Goal: Information Seeking & Learning: Learn about a topic

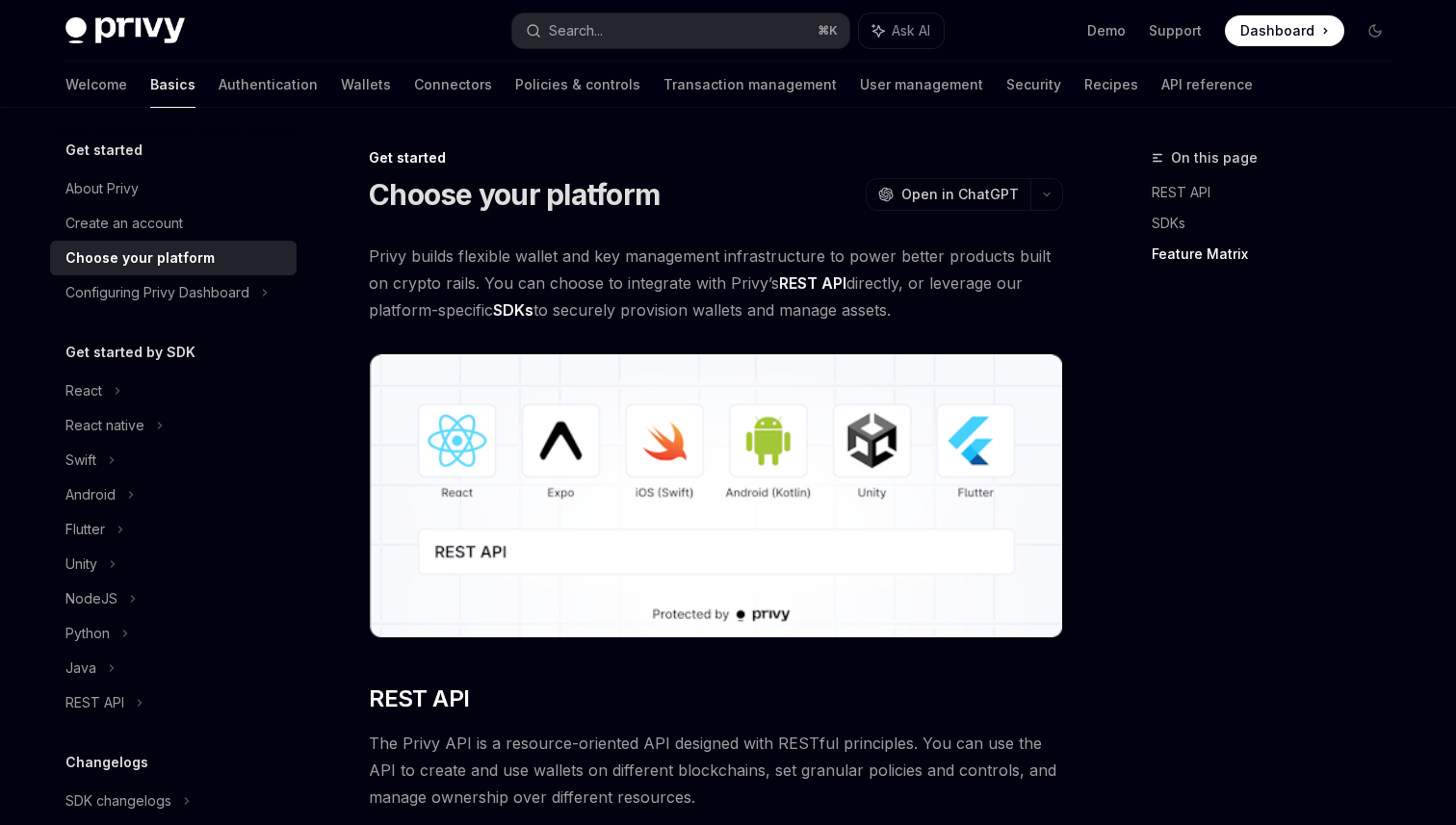
scroll to position [2692, 0]
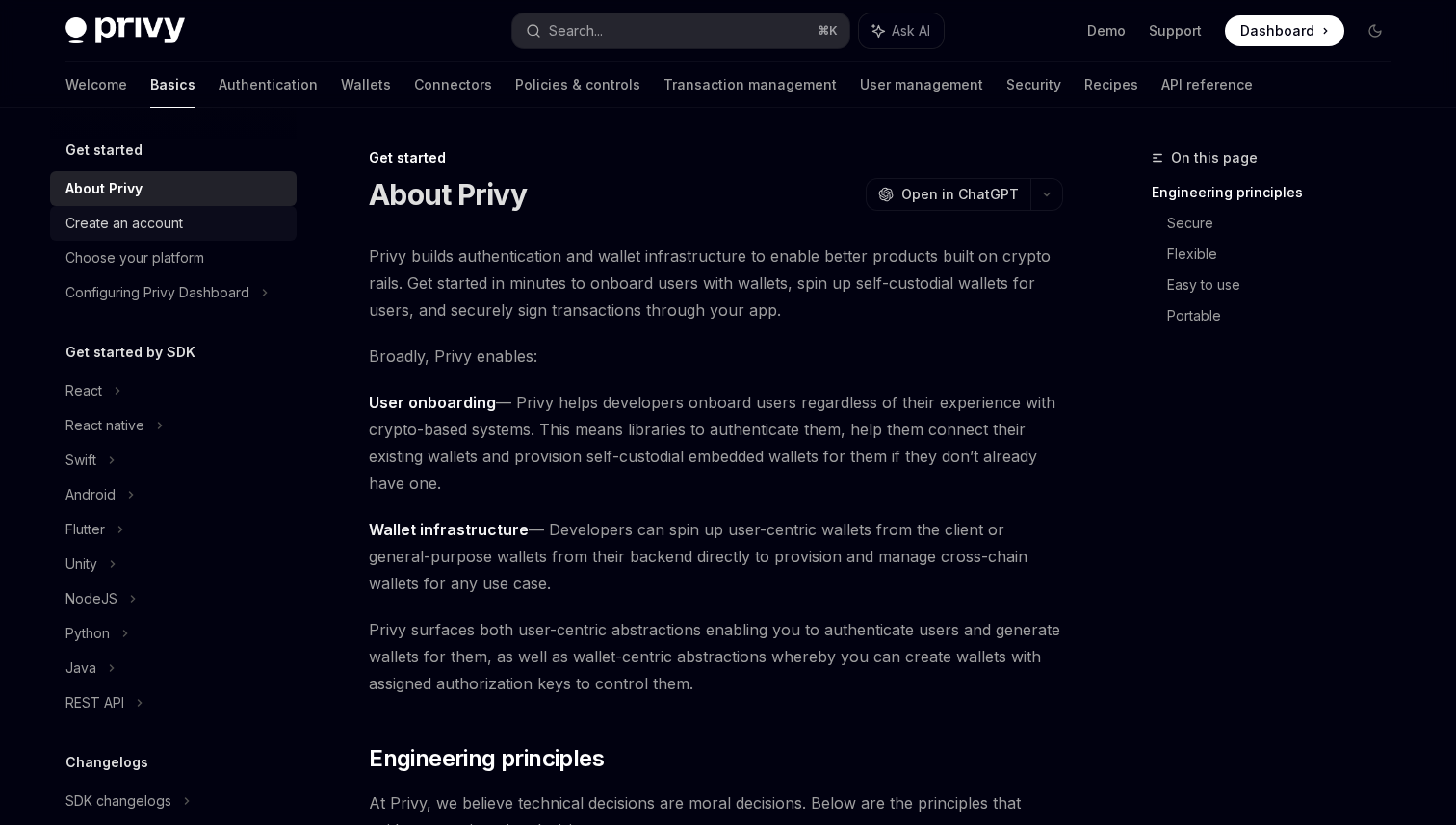
click at [187, 206] on link "Create an account" at bounding box center [173, 222] width 246 height 35
click at [170, 221] on div "Create an account" at bounding box center [124, 222] width 118 height 23
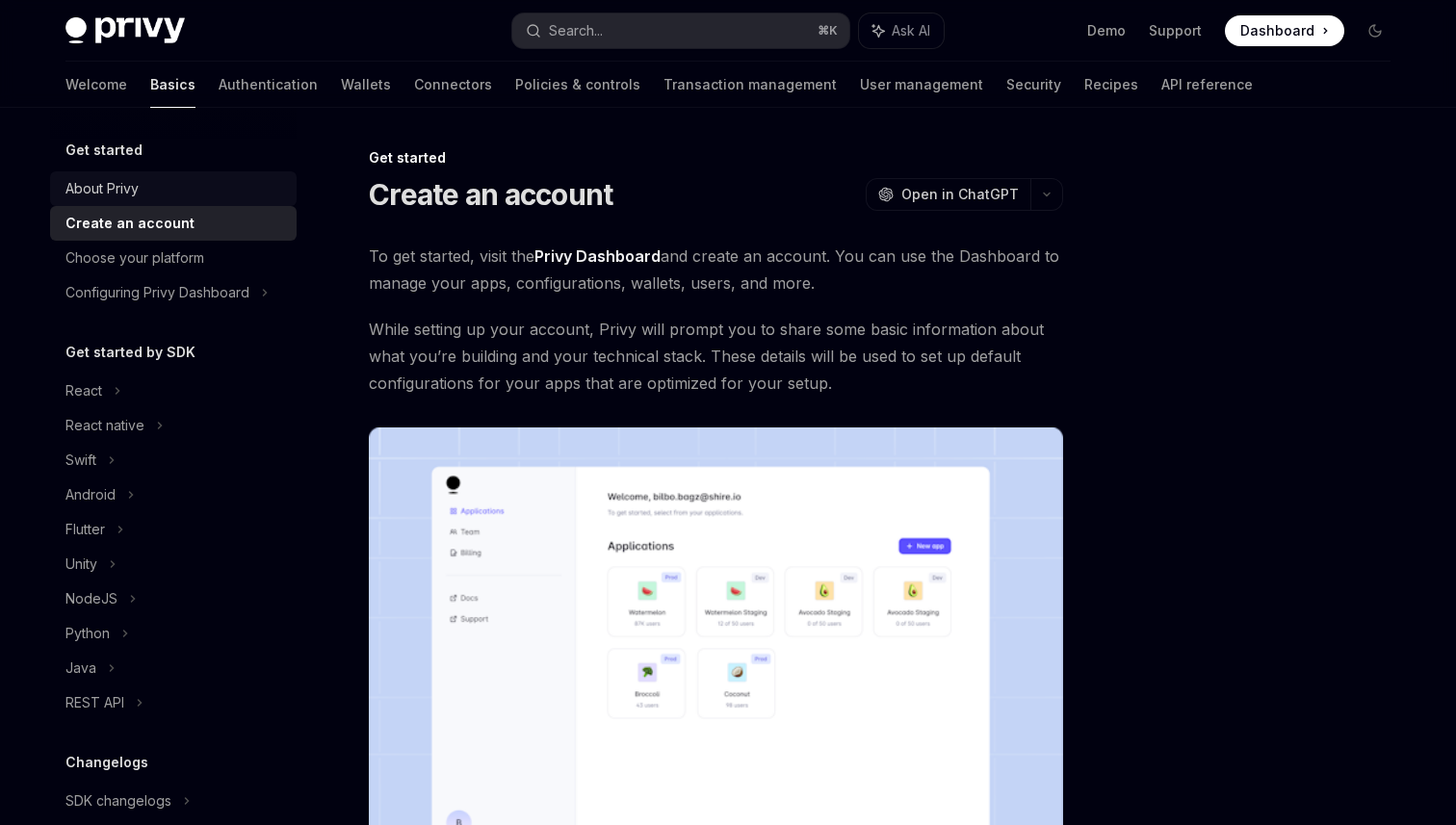
click at [97, 193] on div "About Privy" at bounding box center [102, 188] width 73 height 23
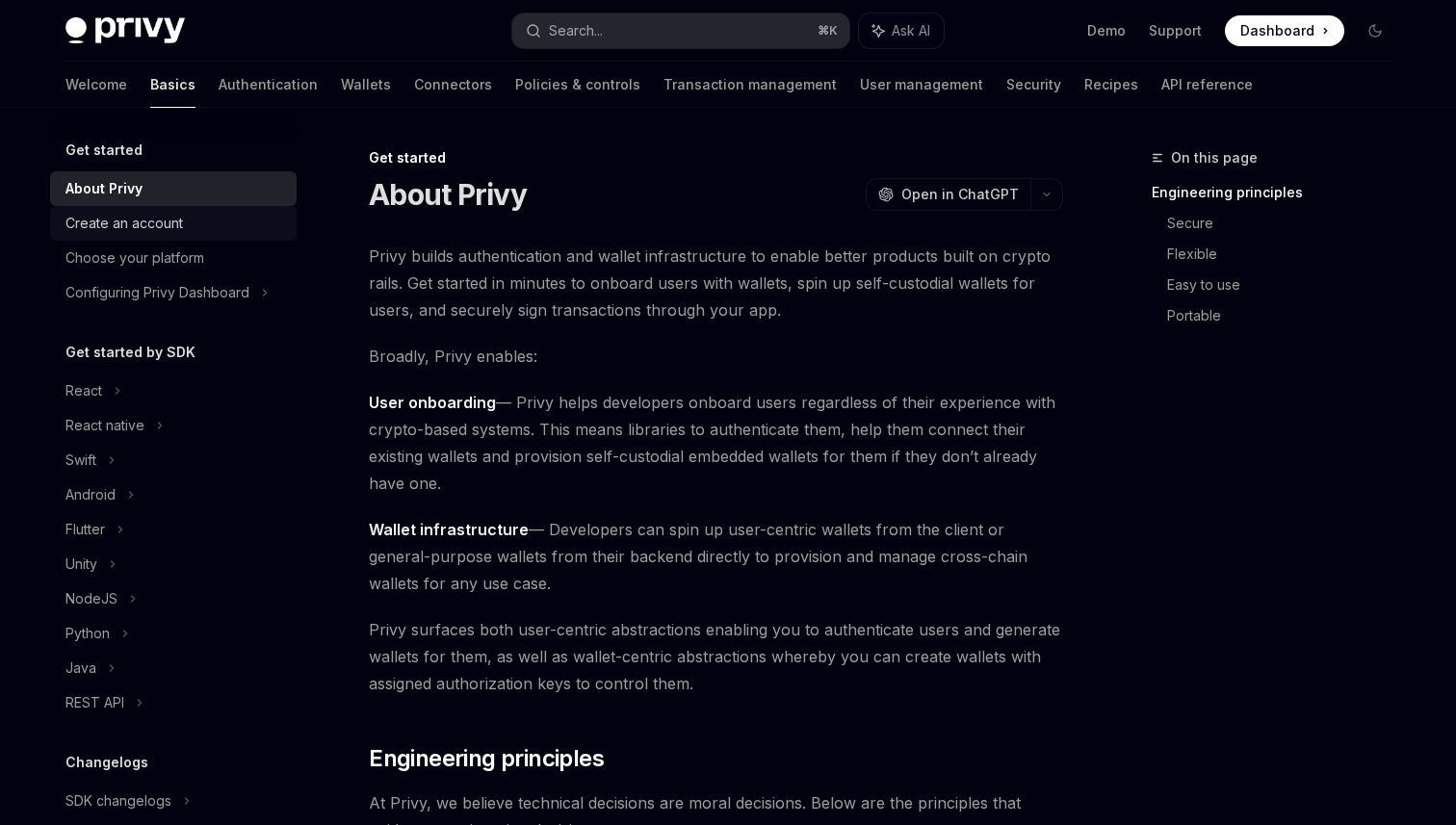
click at [117, 230] on div "Create an account" at bounding box center [124, 222] width 118 height 23
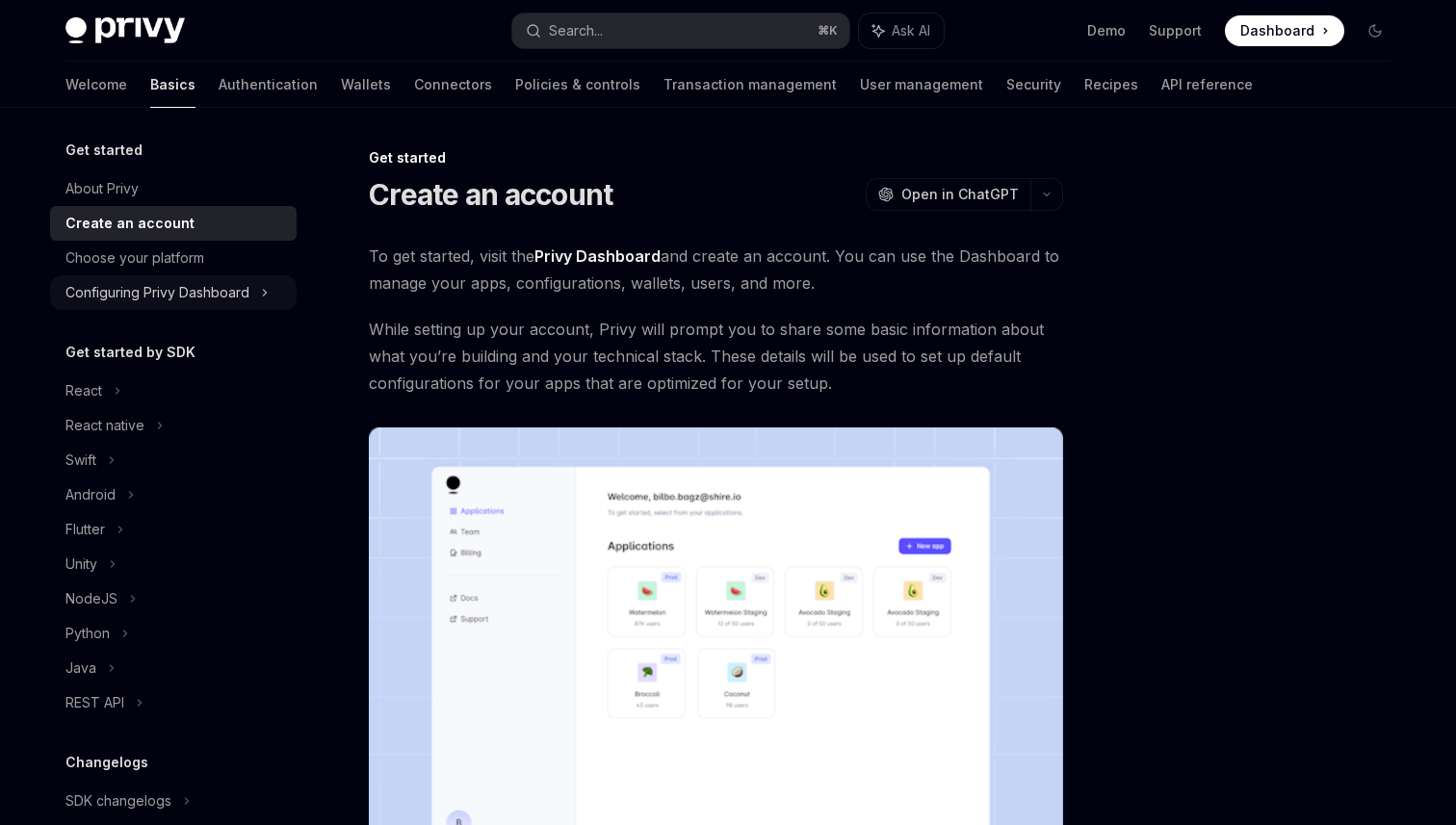
click at [130, 298] on div "Configuring Privy Dashboard" at bounding box center [157, 291] width 184 height 23
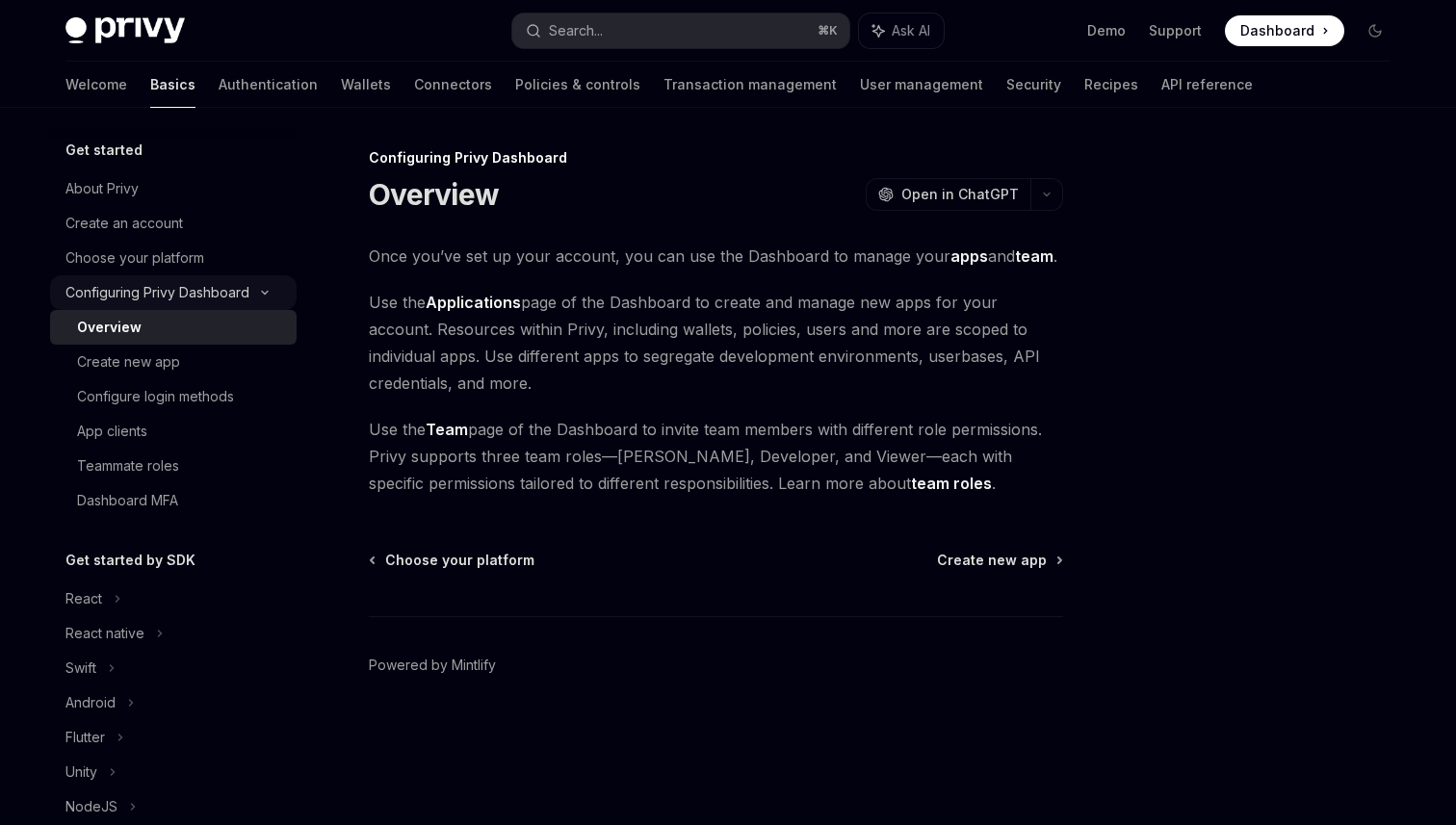
click at [130, 298] on div "Configuring Privy Dashboard" at bounding box center [157, 291] width 184 height 23
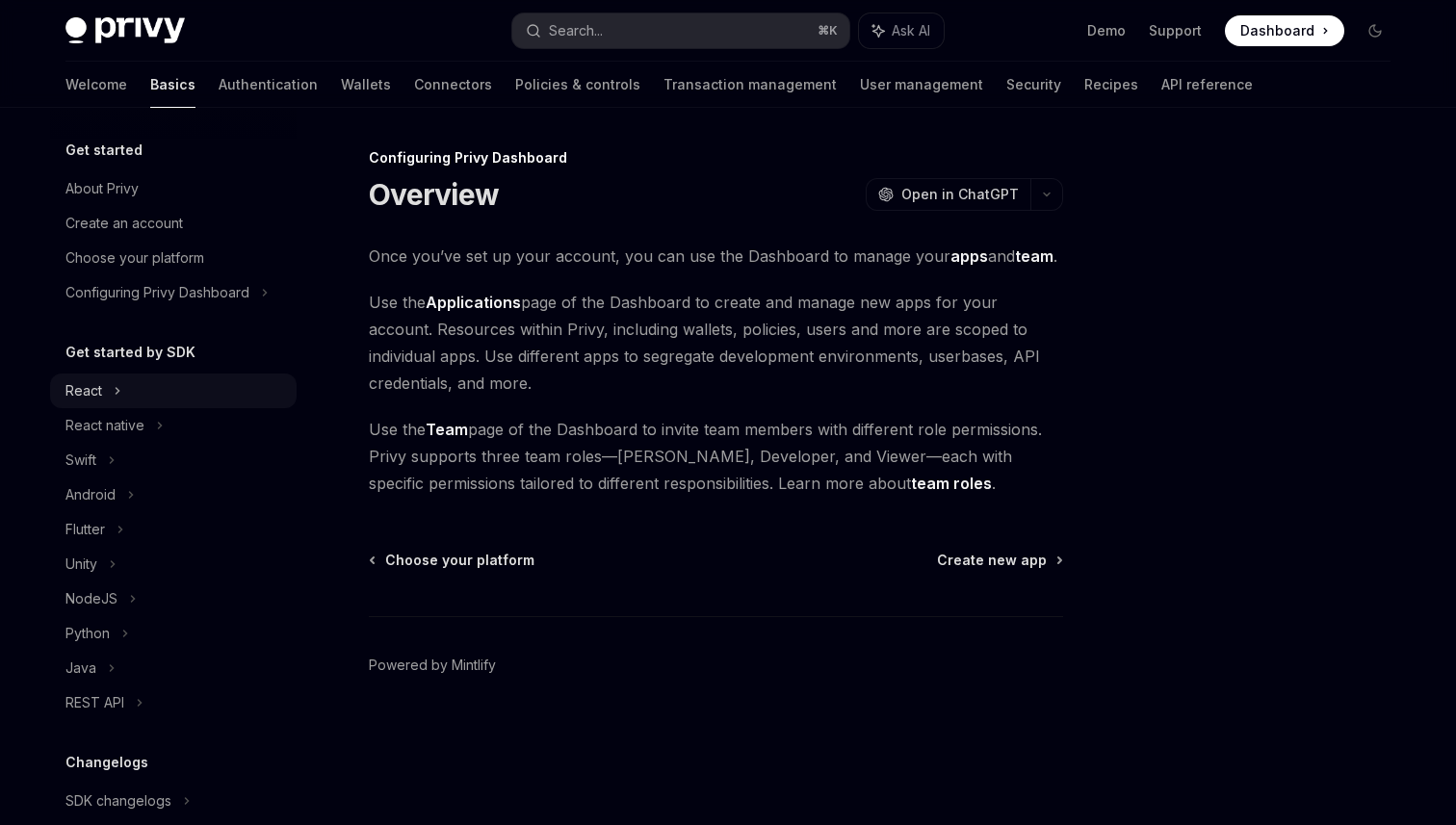
click at [93, 399] on div "React" at bounding box center [83, 390] width 37 height 23
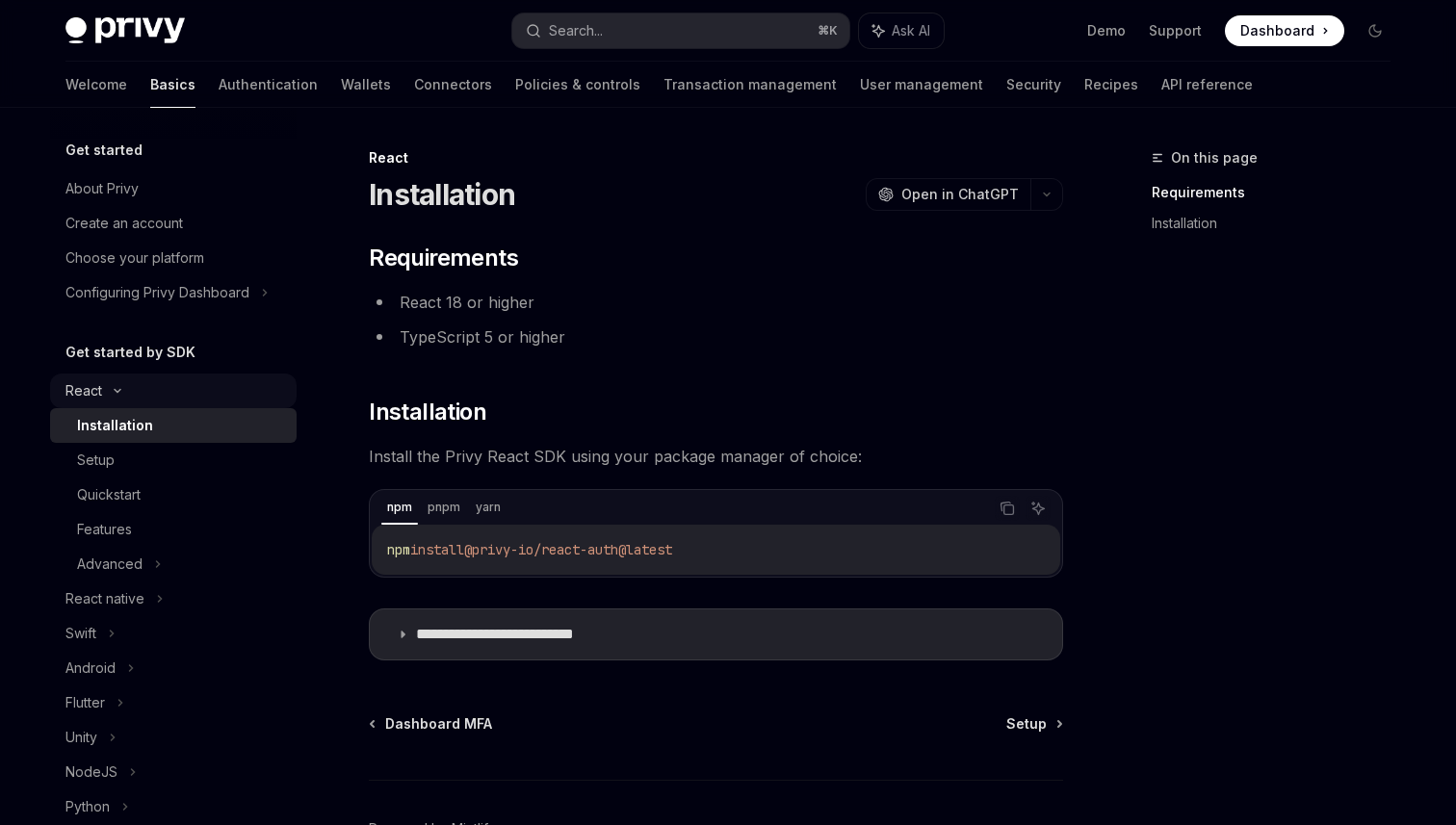
click at [119, 398] on div "React" at bounding box center [173, 390] width 246 height 35
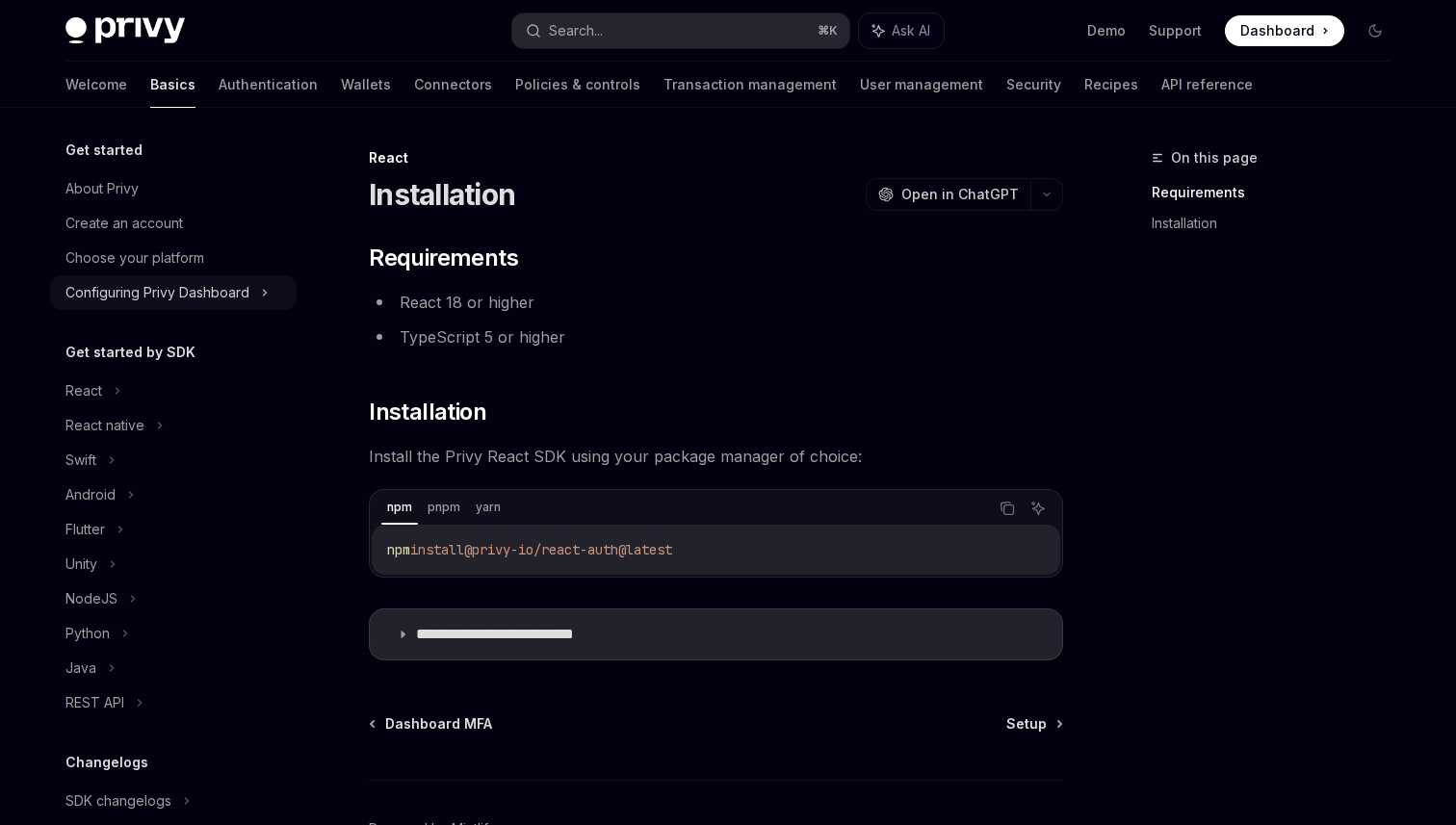
click at [73, 297] on div "Configuring Privy Dashboard" at bounding box center [157, 291] width 184 height 23
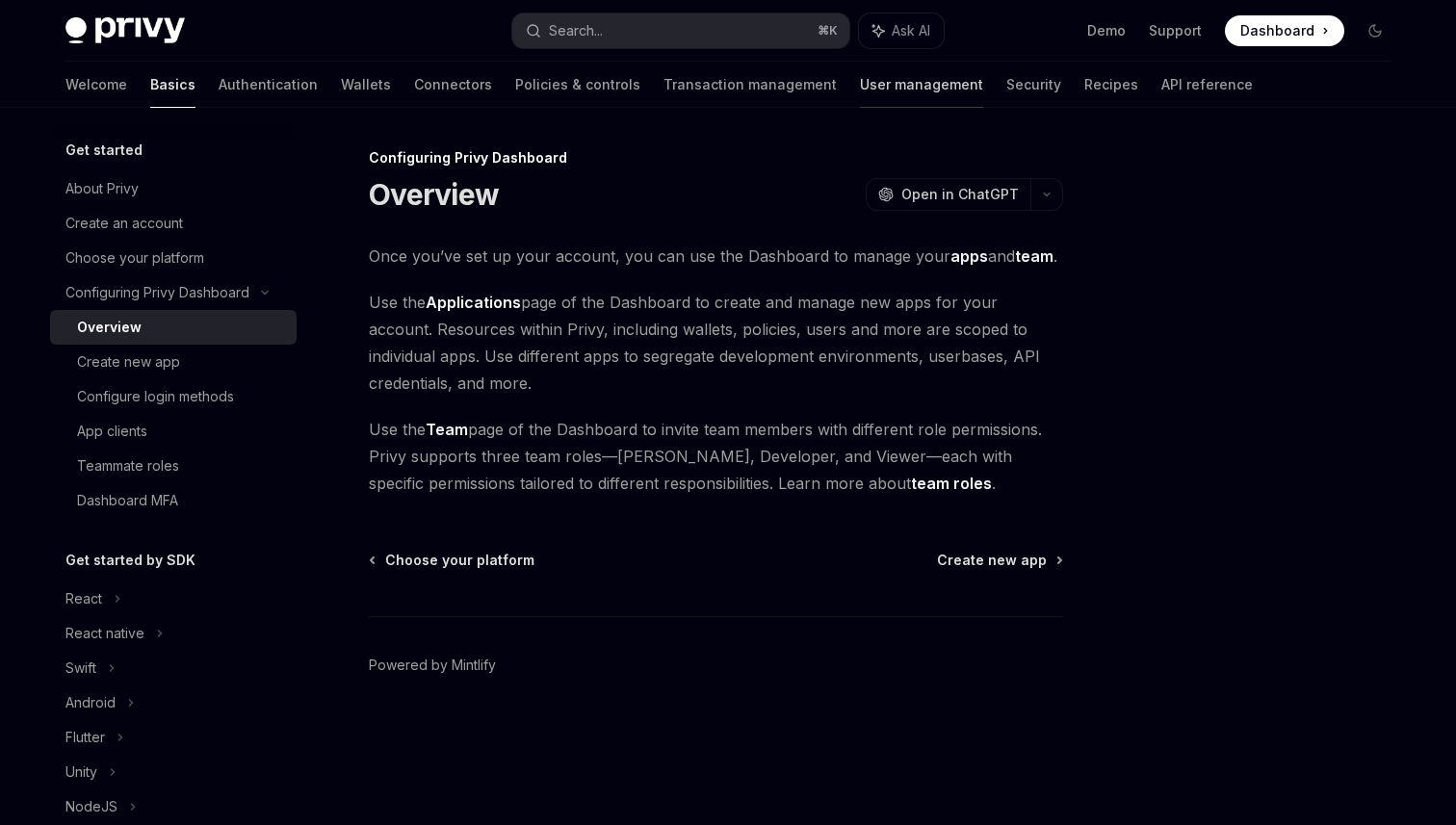
click at [860, 83] on link "User management" at bounding box center [921, 84] width 124 height 46
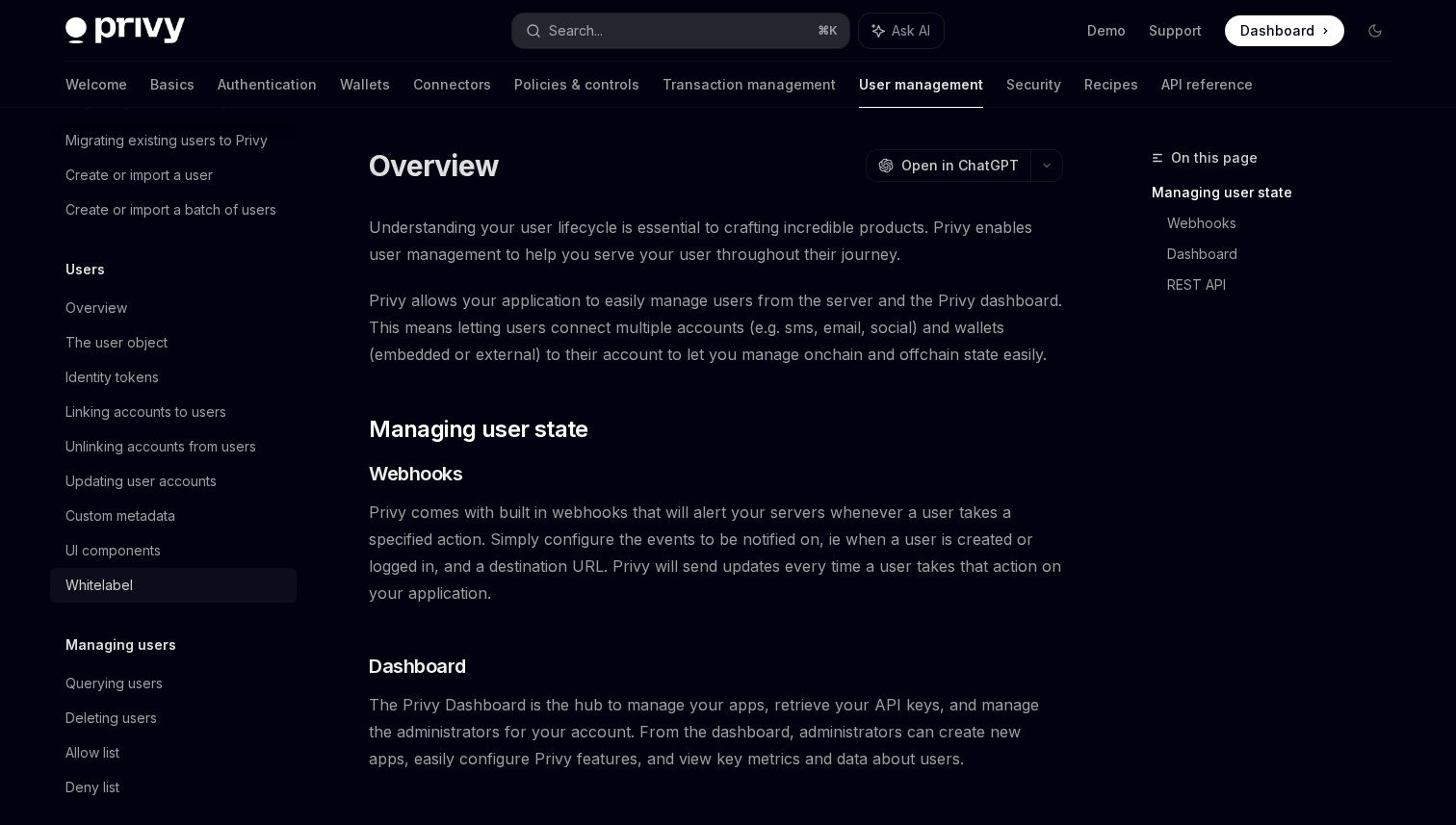
scroll to position [147, 0]
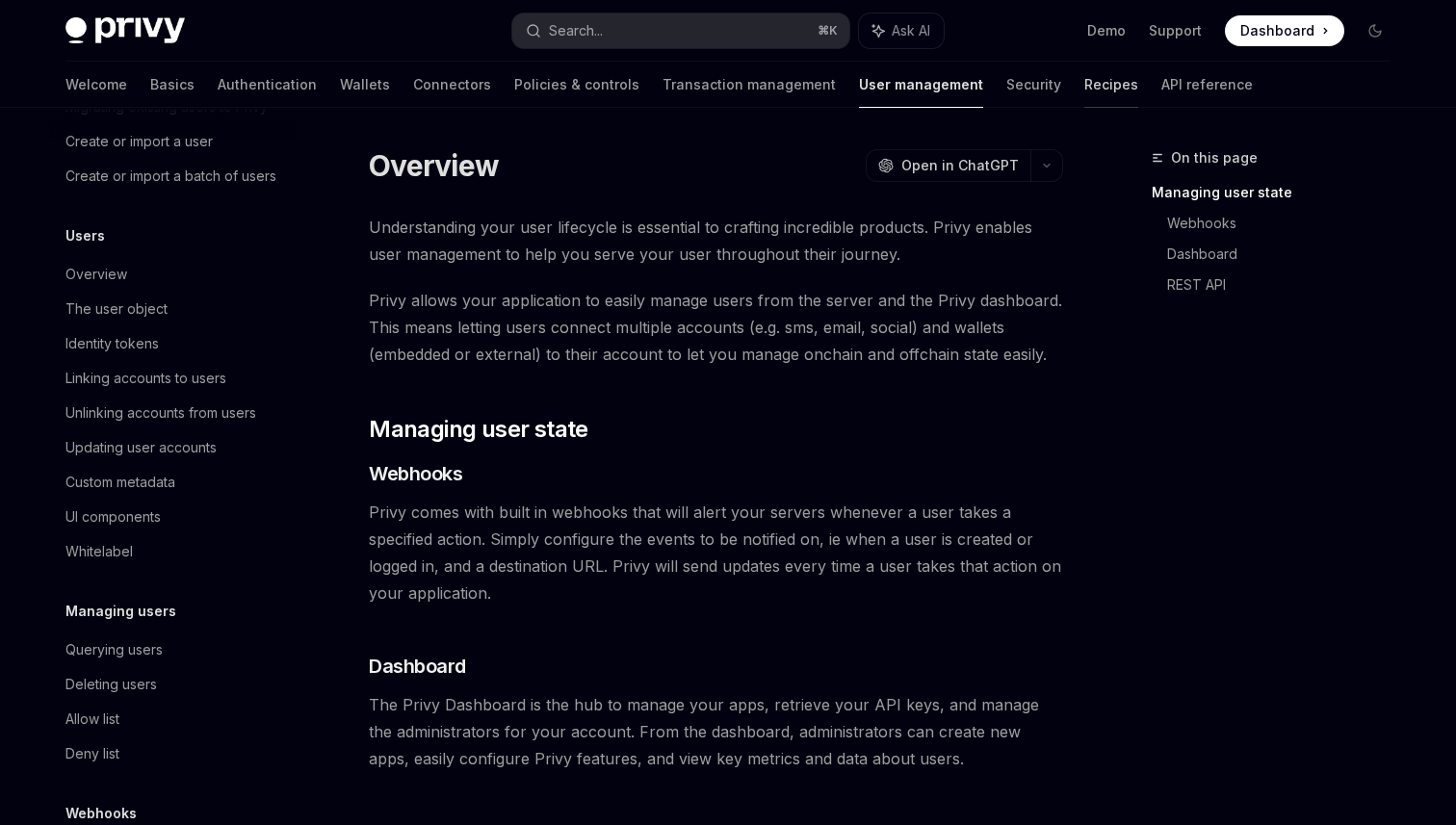
click at [1084, 91] on link "Recipes" at bounding box center [1111, 84] width 54 height 46
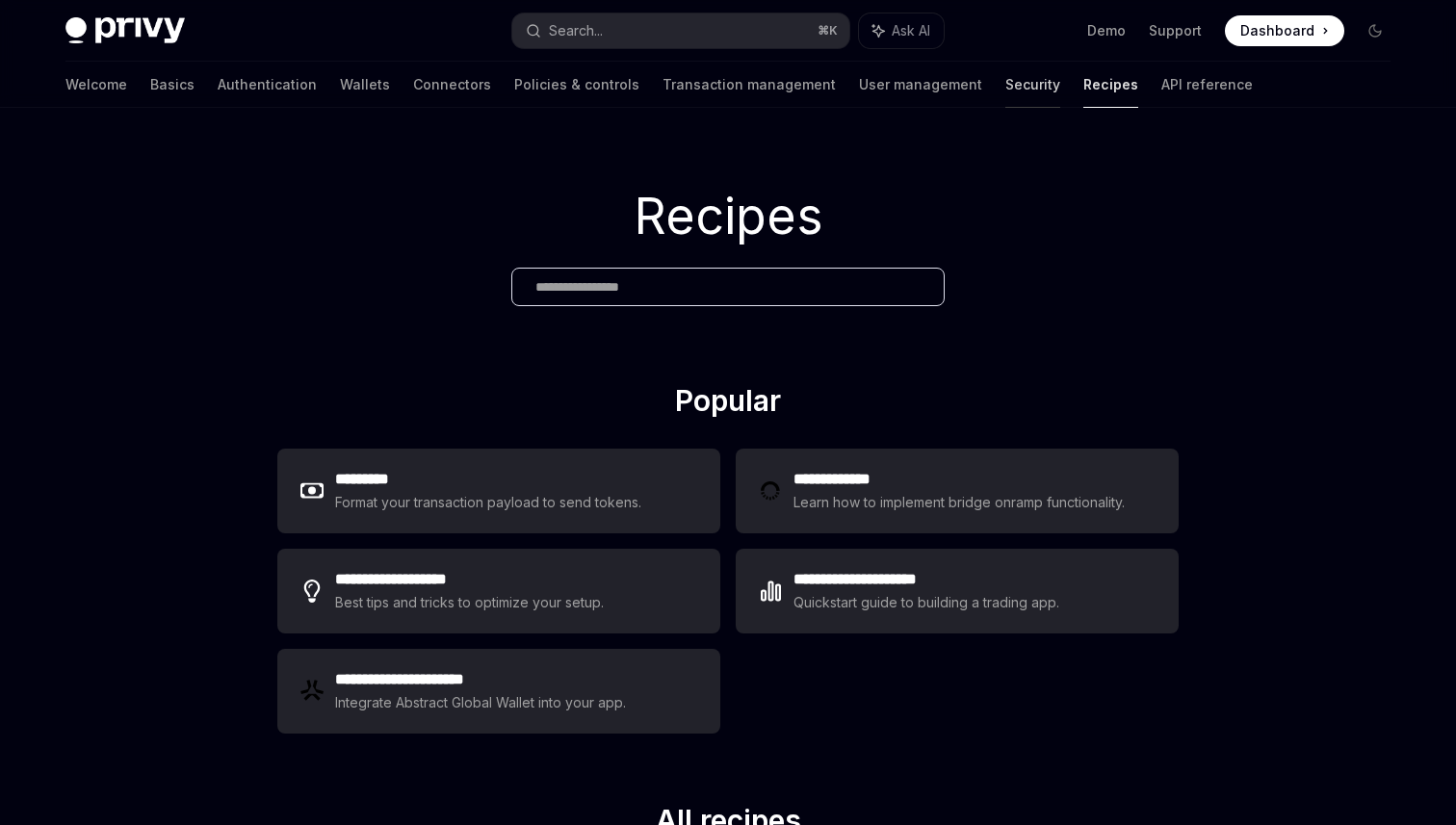
click at [1005, 88] on link "Security" at bounding box center [1033, 84] width 55 height 46
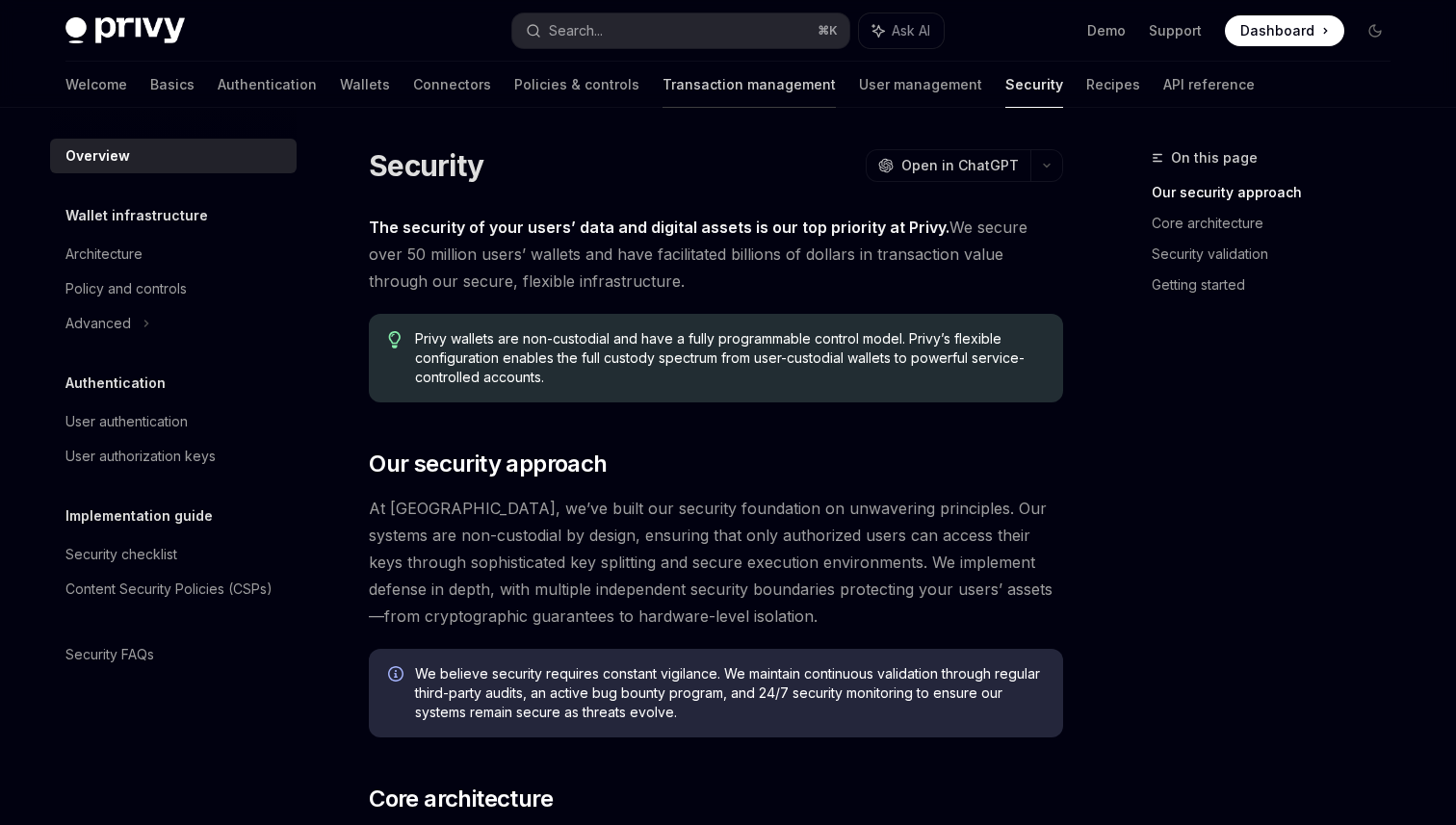
click at [667, 75] on link "Transaction management" at bounding box center [748, 84] width 173 height 46
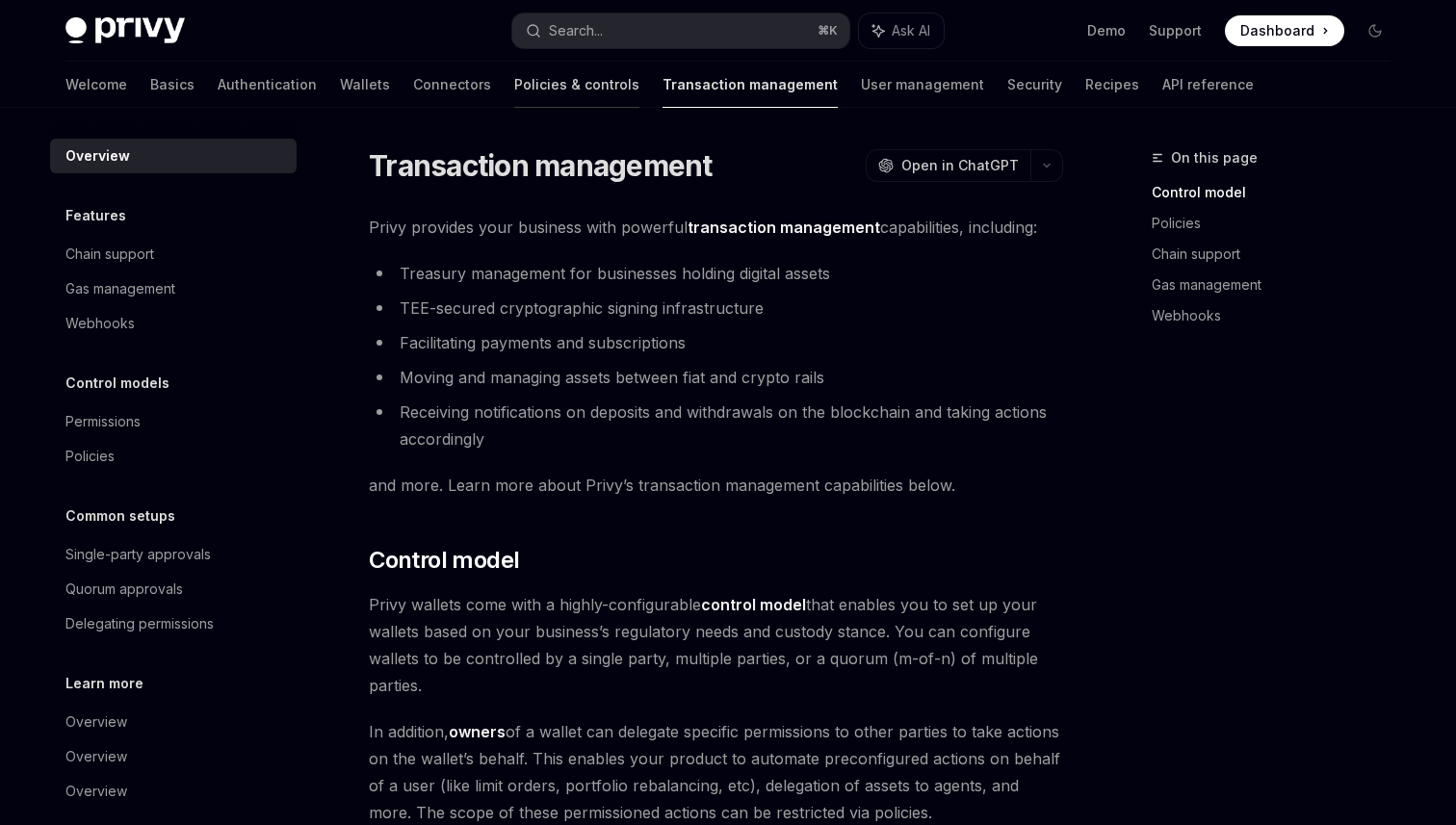
click at [514, 69] on link "Policies & controls" at bounding box center [576, 84] width 126 height 46
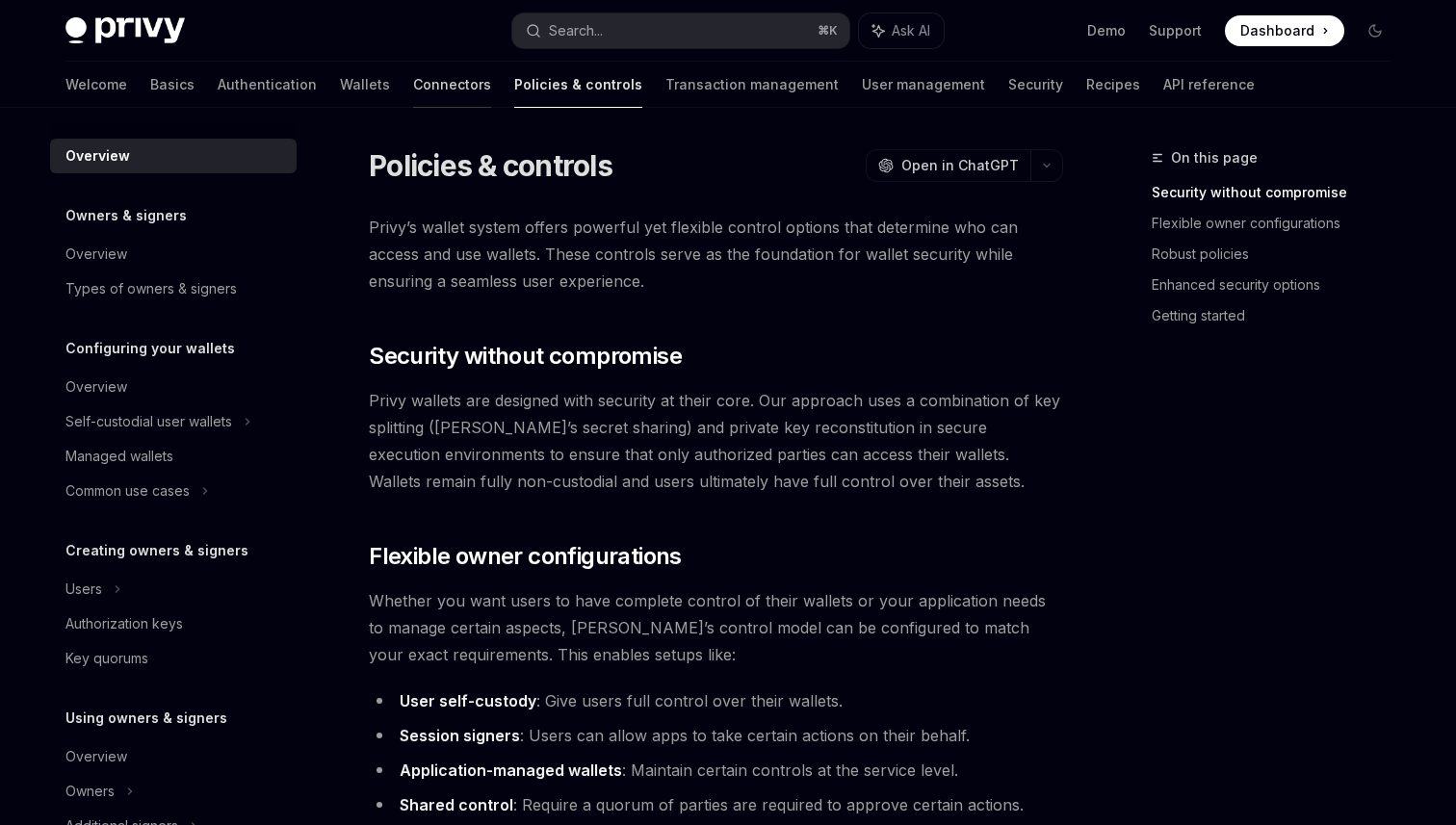
click at [413, 101] on link "Connectors" at bounding box center [452, 84] width 78 height 46
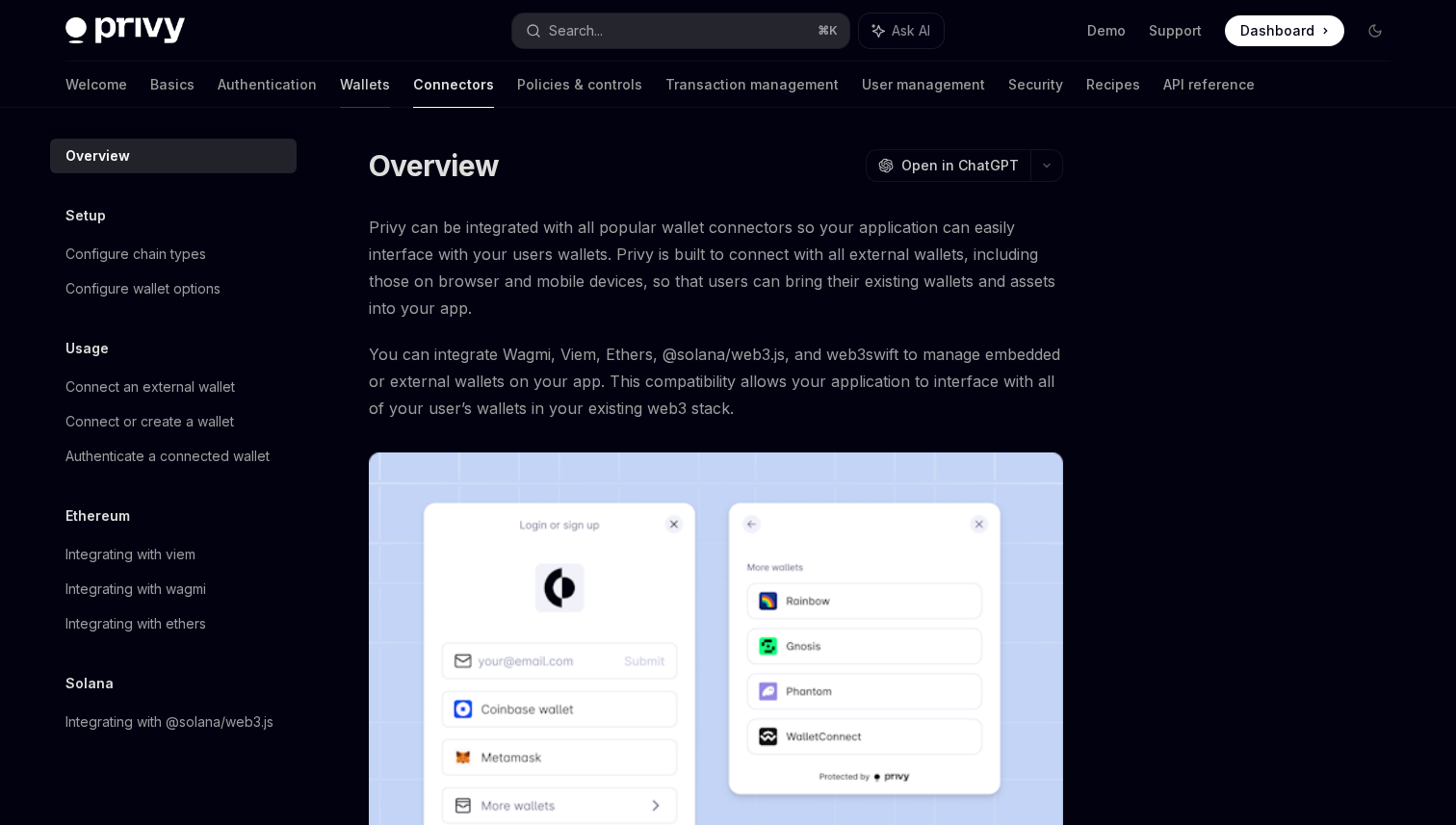
click at [340, 80] on link "Wallets" at bounding box center [365, 84] width 50 height 46
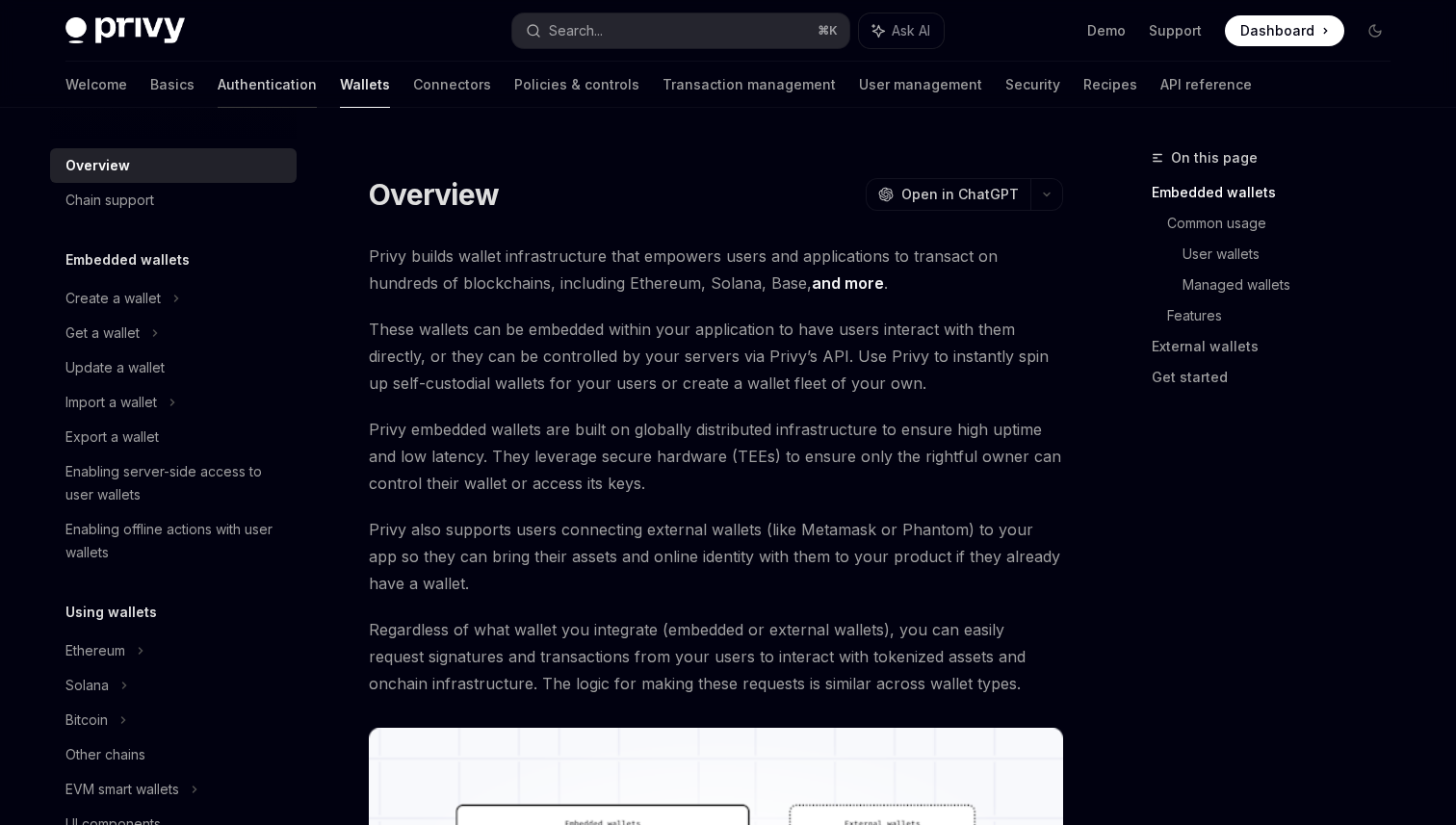
click at [217, 91] on link "Authentication" at bounding box center [267, 84] width 99 height 46
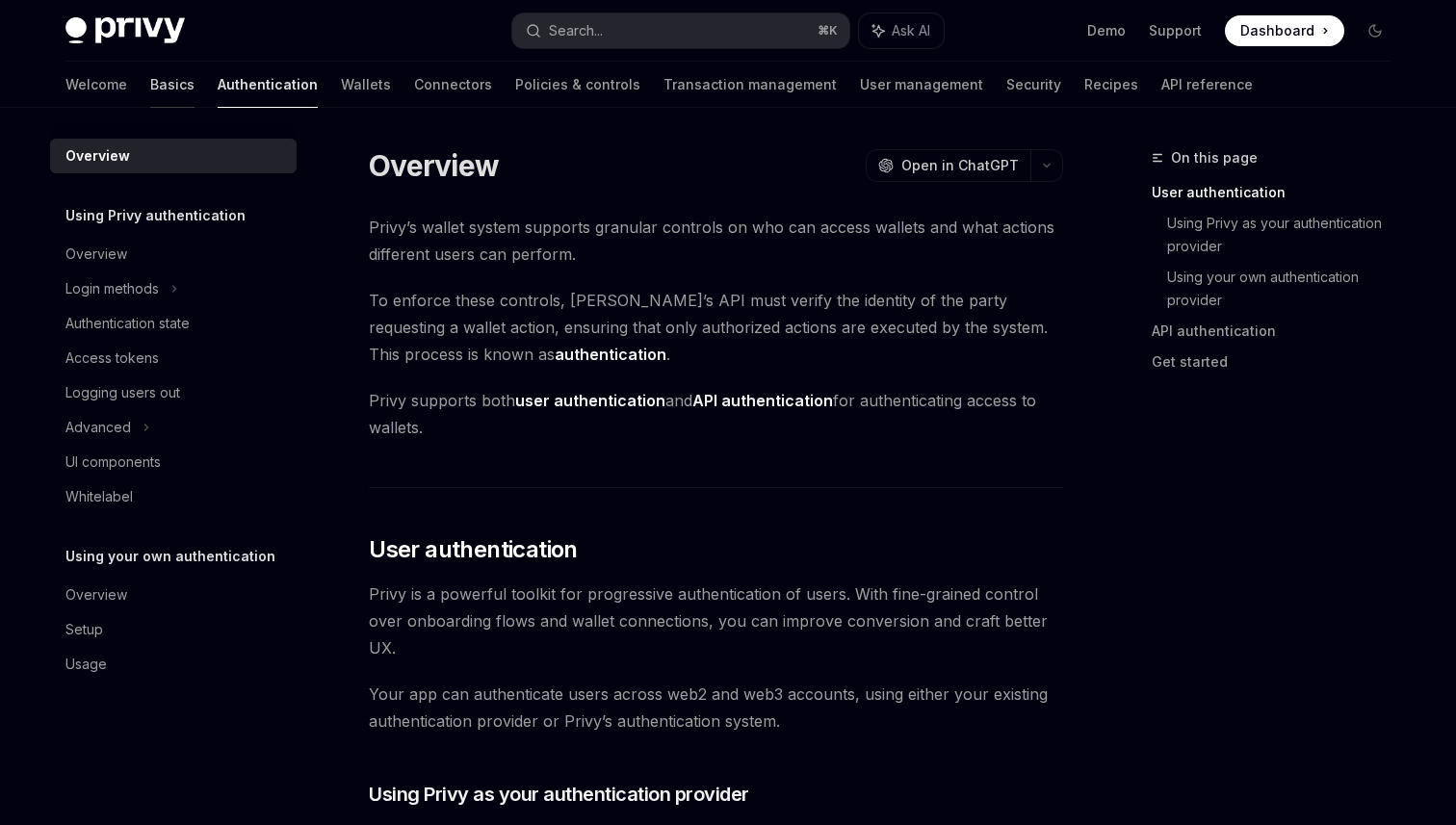
click at [150, 92] on link "Basics" at bounding box center [172, 84] width 44 height 46
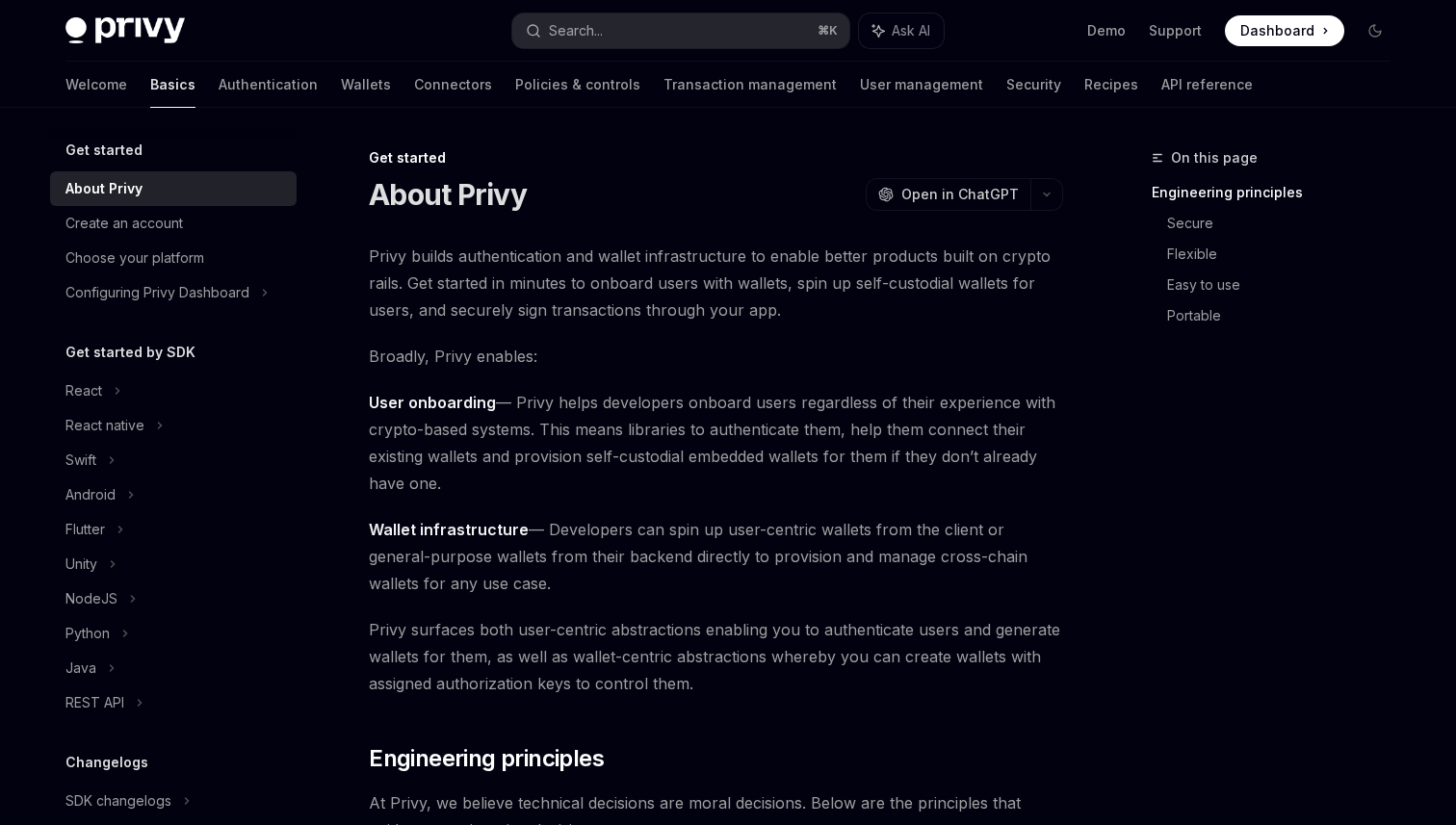
click at [150, 86] on link "Basics" at bounding box center [173, 84] width 45 height 46
click at [124, 47] on div "Privy Docs home page Search... ⌘ K Ask AI Demo Support Dashboard Dashboard Sear…" at bounding box center [728, 31] width 1325 height 61
click at [128, 39] on img at bounding box center [125, 31] width 120 height 27
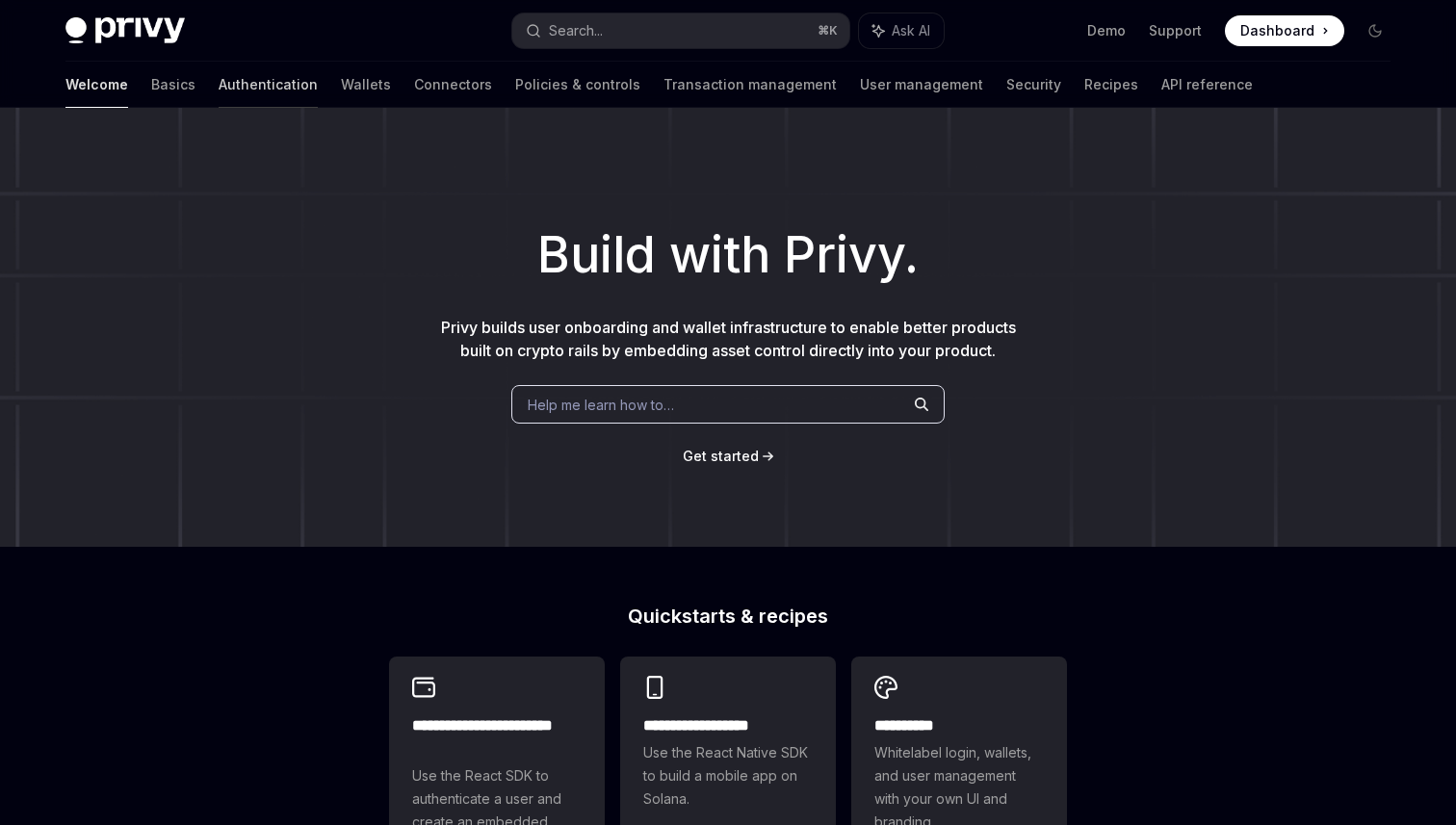
click at [218, 65] on link "Authentication" at bounding box center [268, 84] width 99 height 46
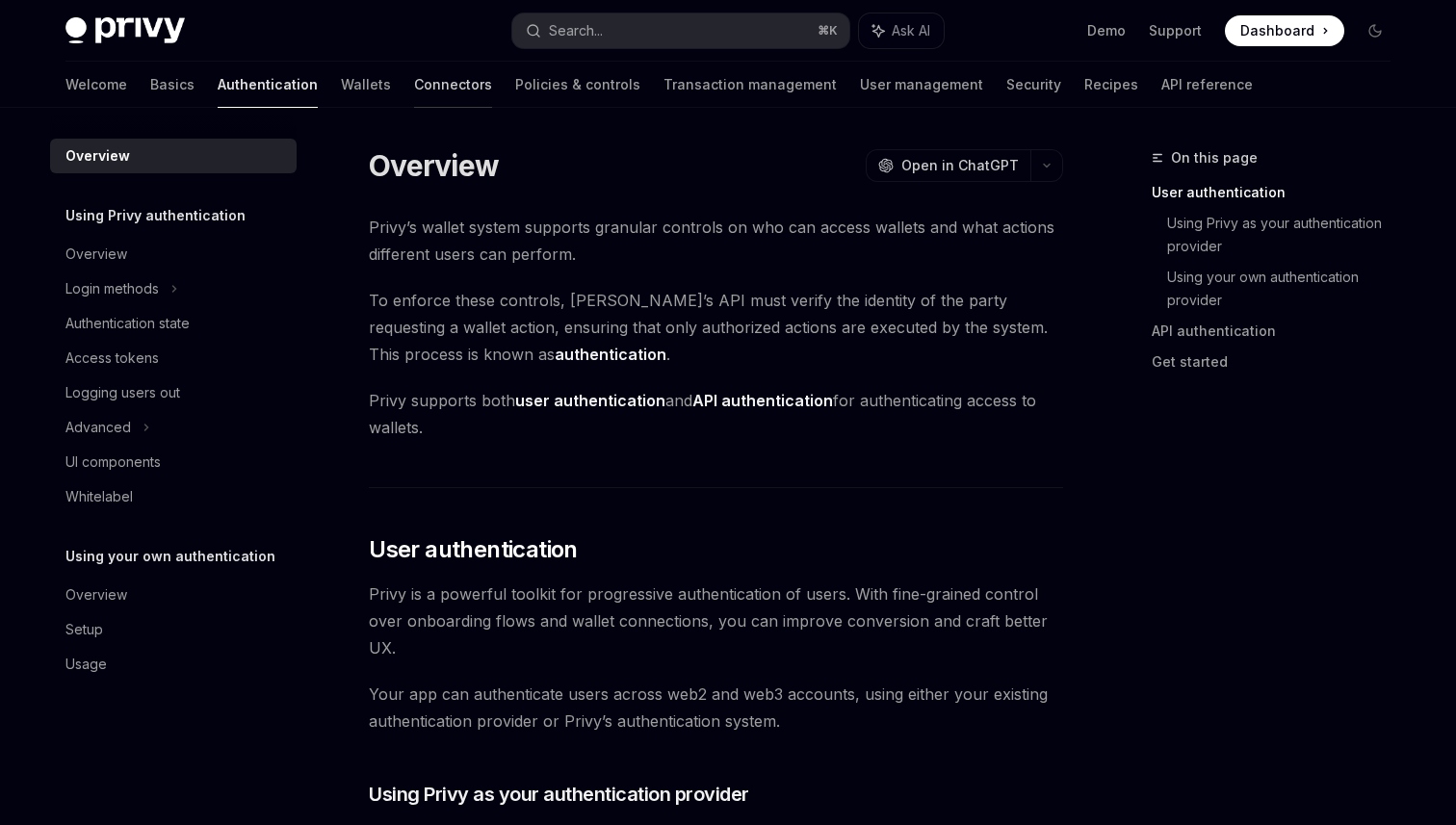
click at [414, 93] on link "Connectors" at bounding box center [453, 84] width 78 height 46
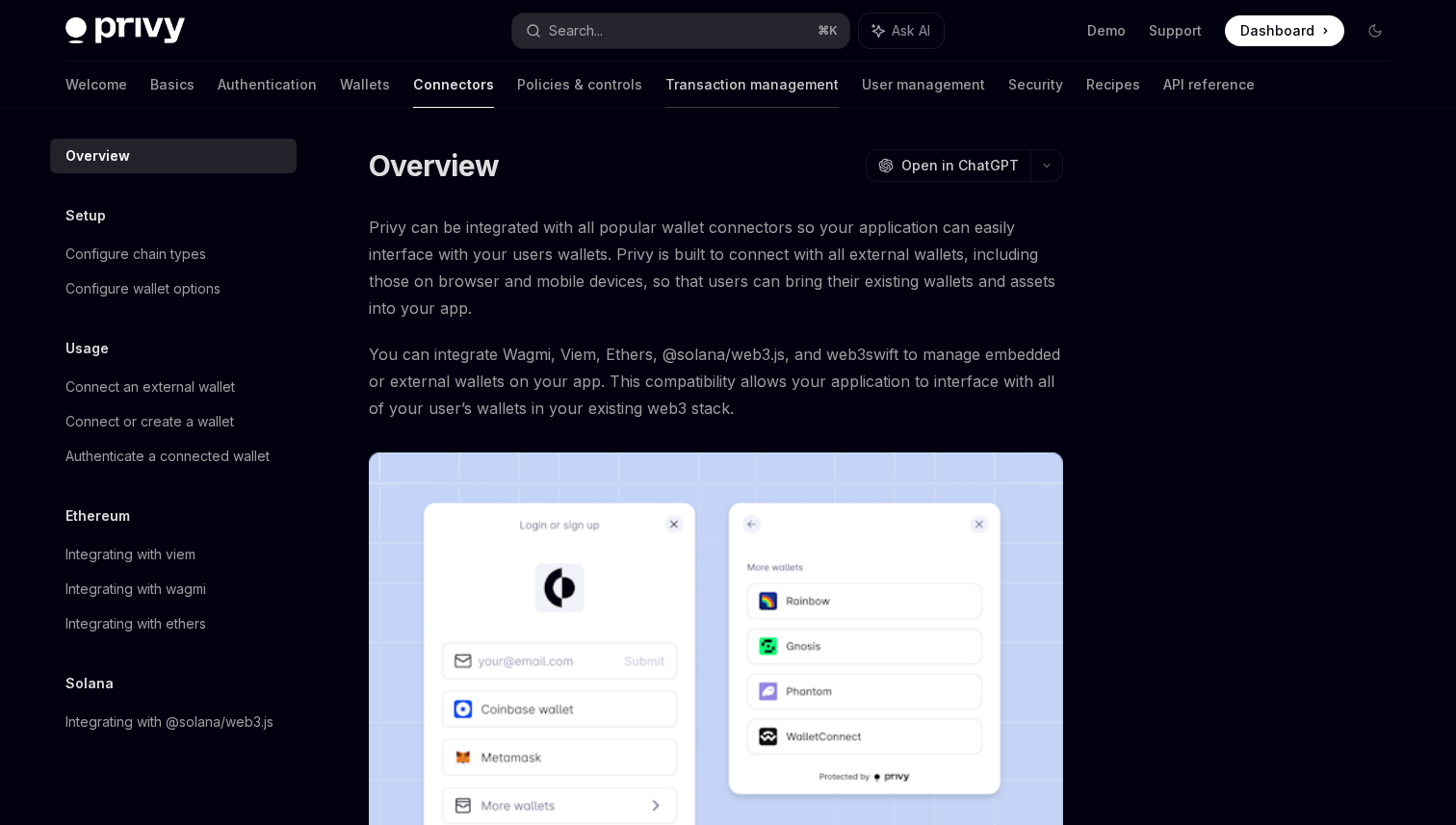
click at [665, 91] on link "Transaction management" at bounding box center [751, 84] width 173 height 46
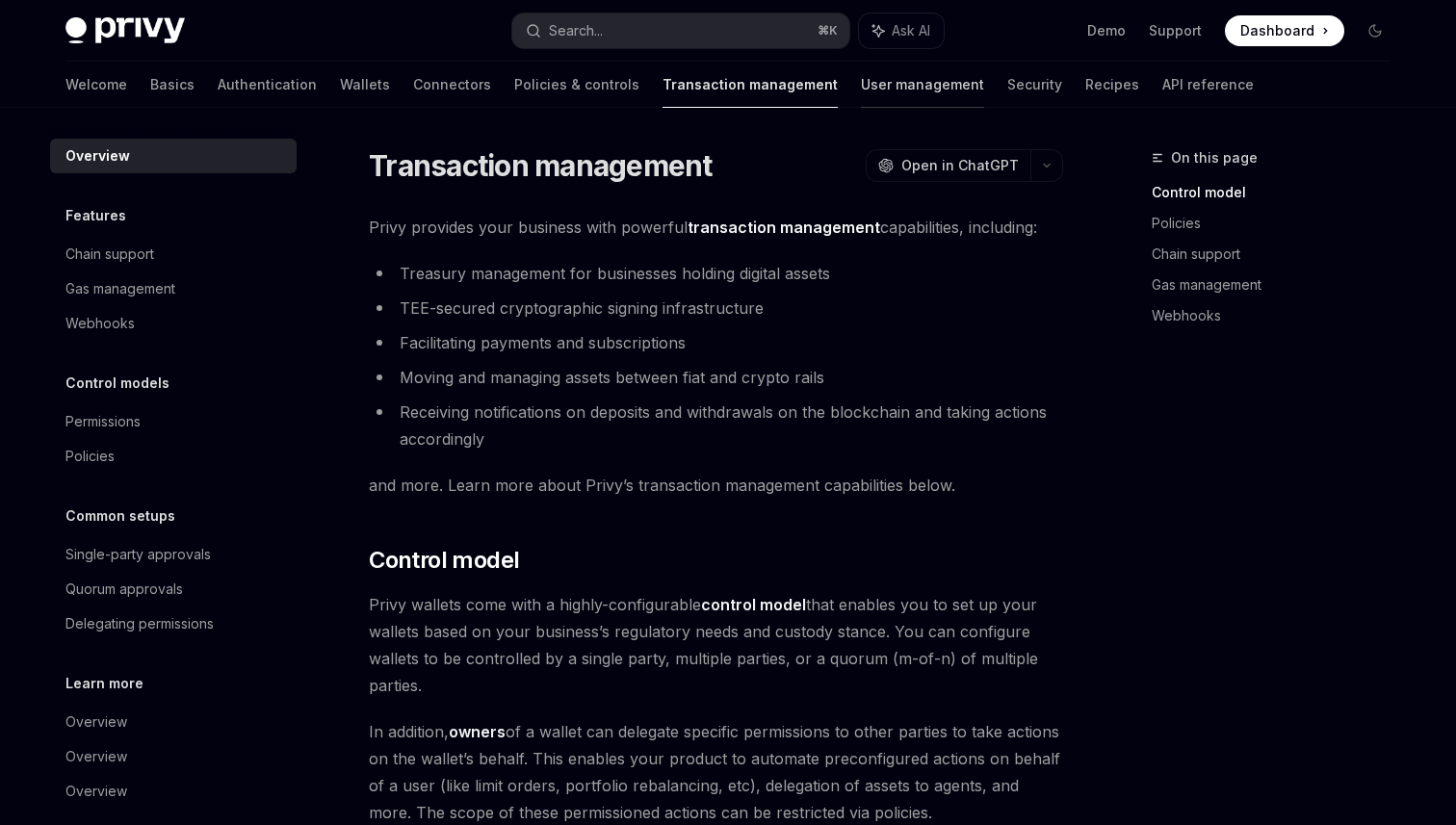
click at [861, 89] on link "User management" at bounding box center [922, 84] width 124 height 46
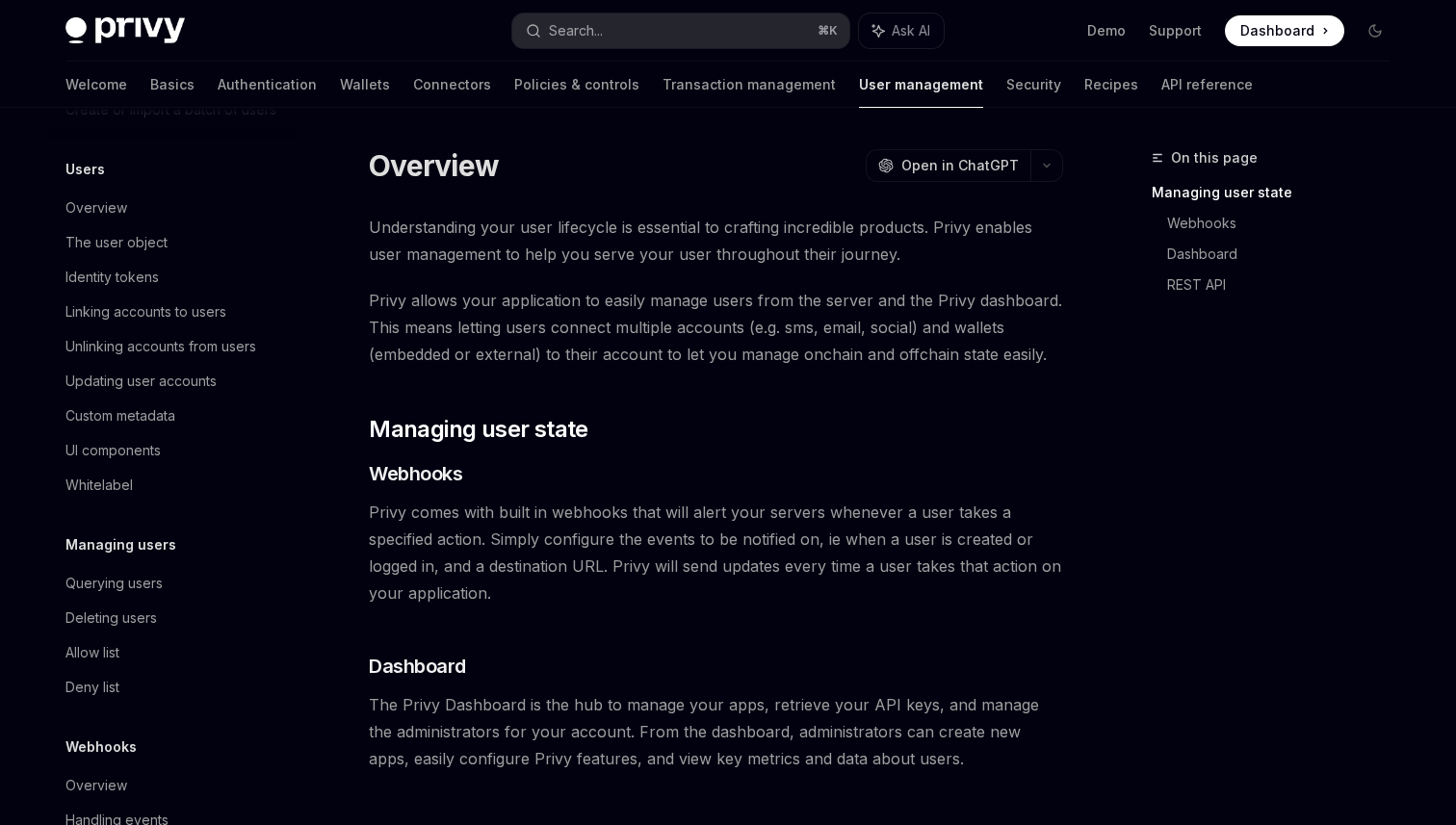
scroll to position [224, 0]
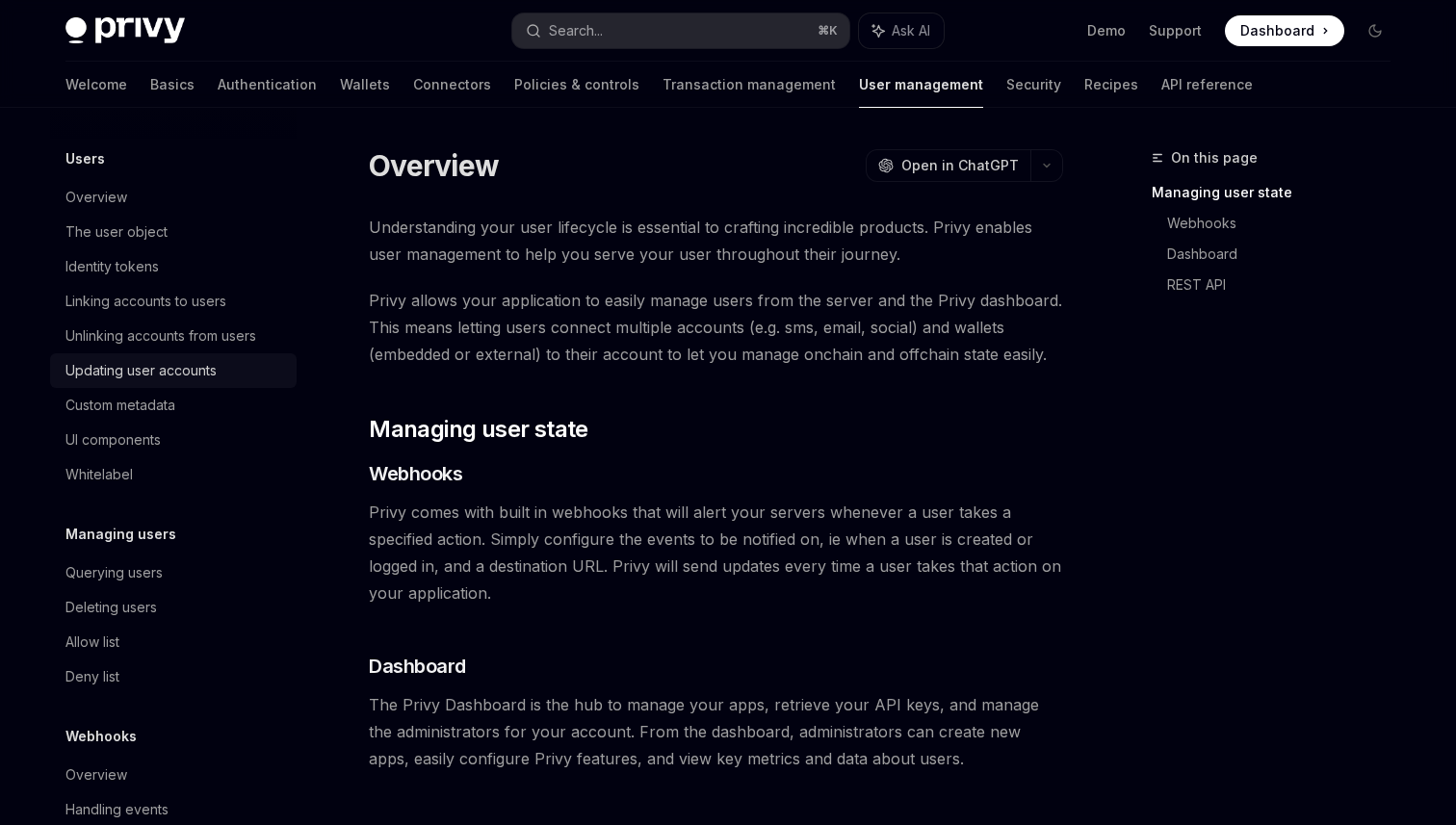
click at [136, 377] on div "Updating user accounts" at bounding box center [140, 370] width 151 height 23
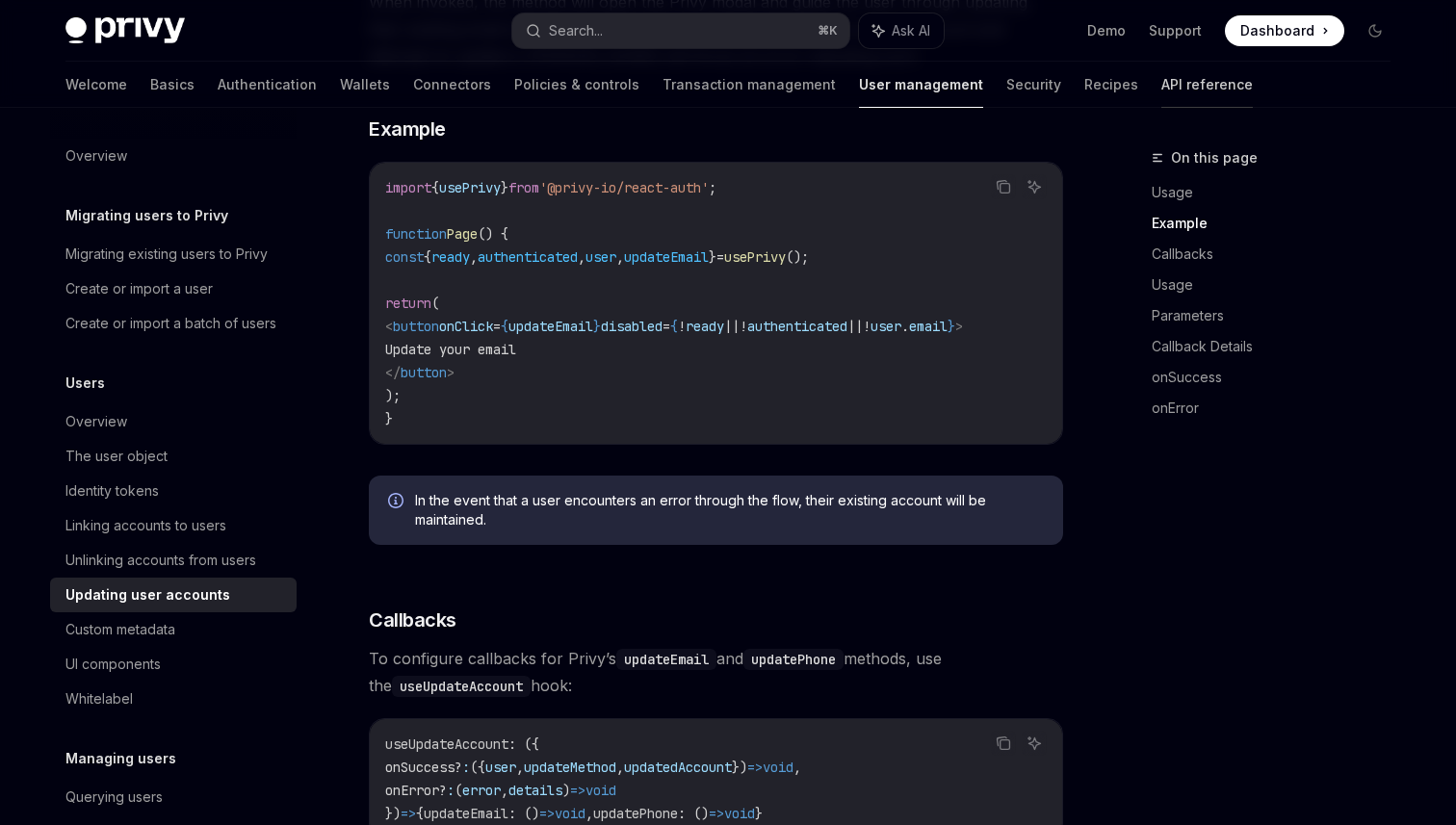
click at [1161, 85] on link "API reference" at bounding box center [1207, 84] width 92 height 46
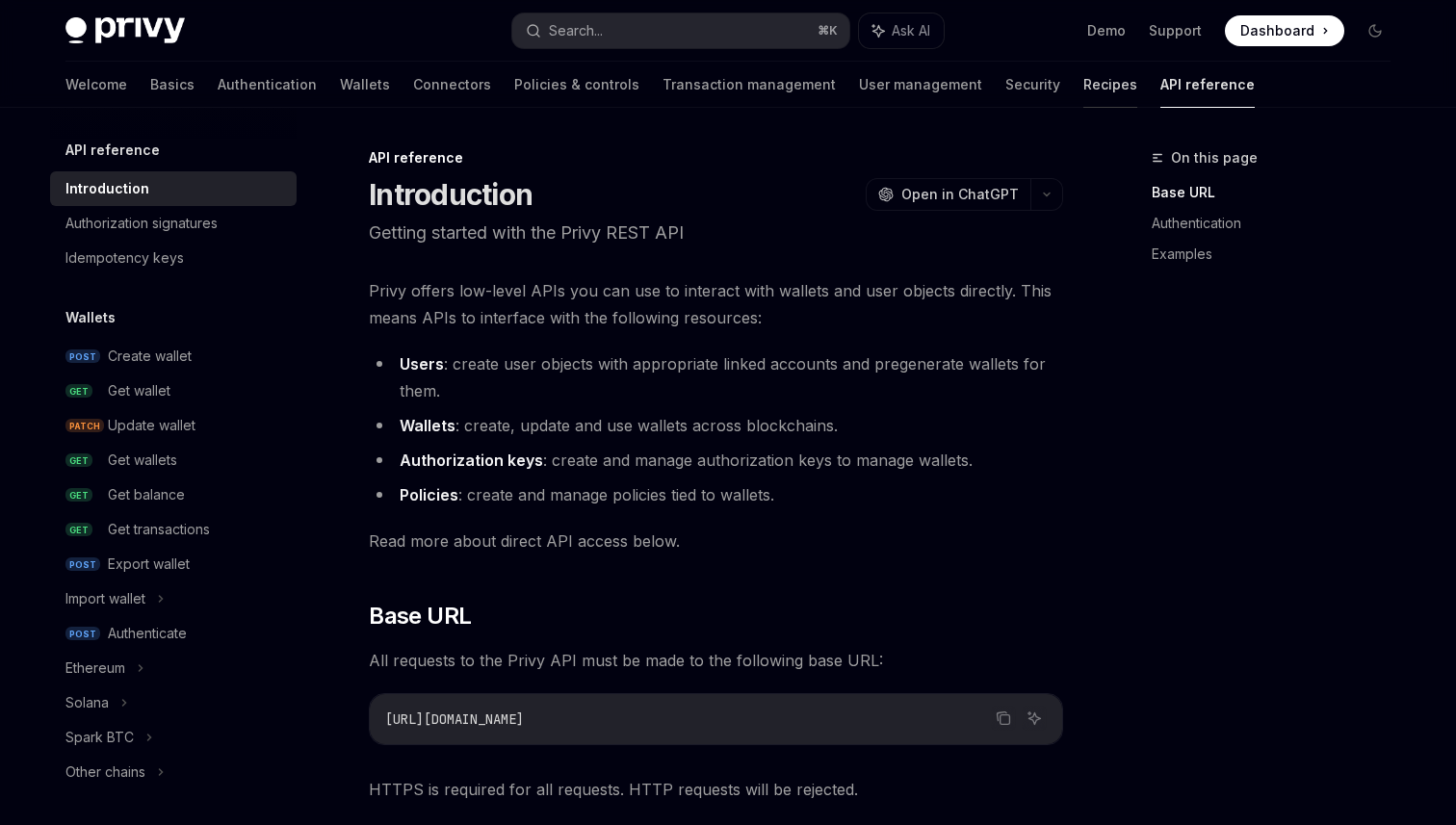
click at [1083, 95] on link "Recipes" at bounding box center [1110, 84] width 54 height 46
click at [1083, 88] on link "Recipes" at bounding box center [1110, 84] width 54 height 46
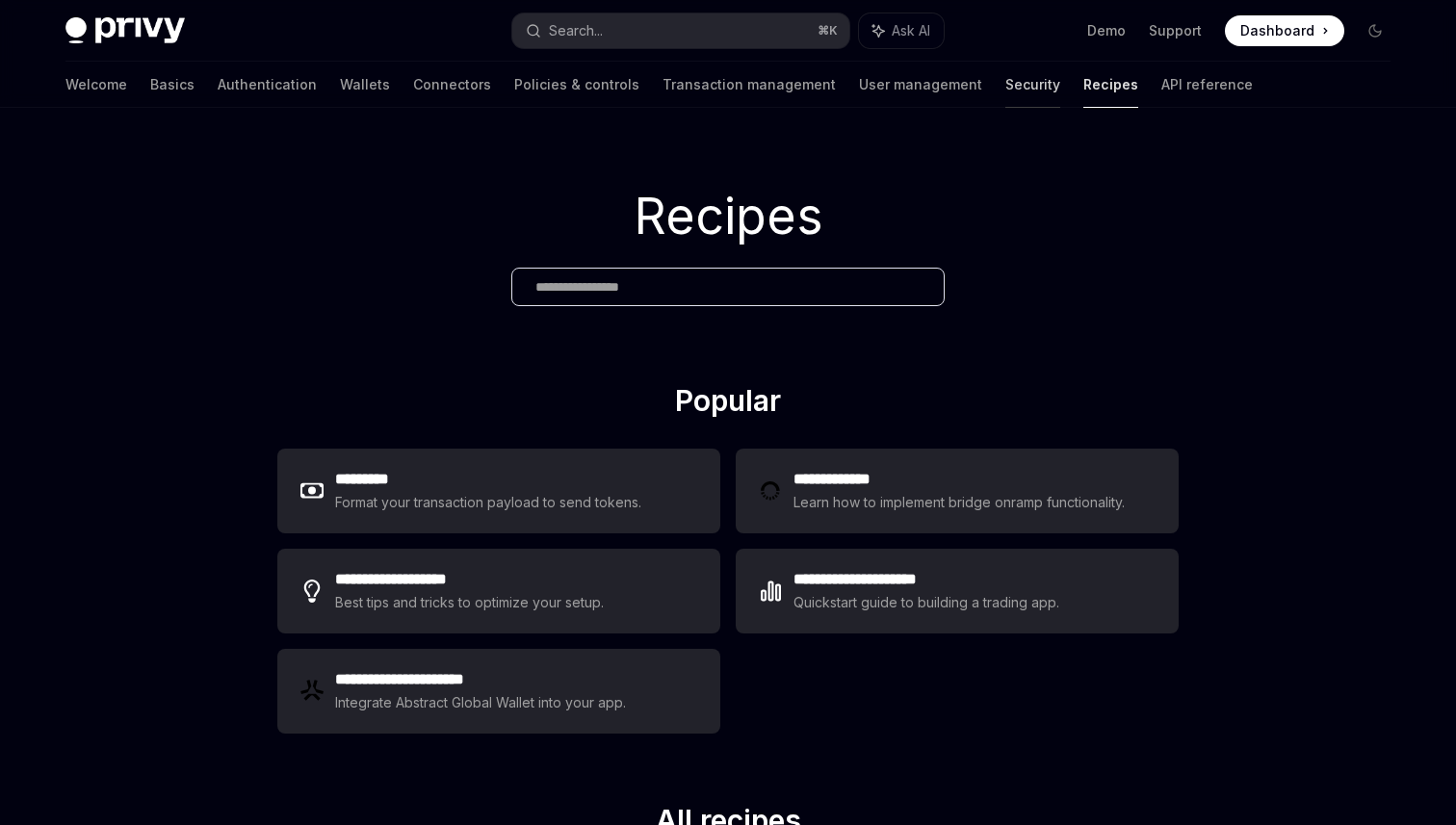
click at [1005, 87] on link "Security" at bounding box center [1033, 84] width 55 height 46
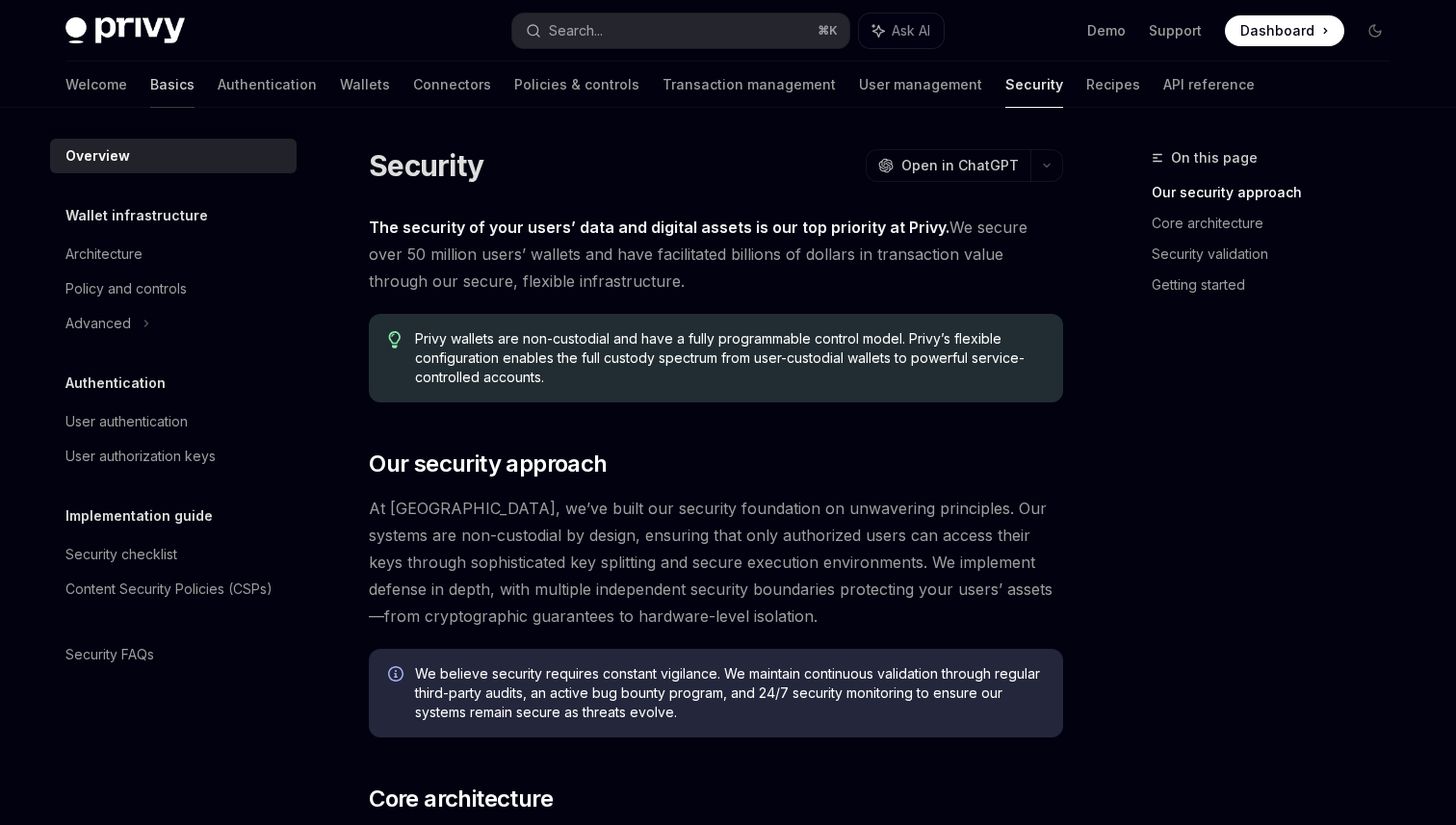
click at [150, 91] on link "Basics" at bounding box center [172, 84] width 44 height 46
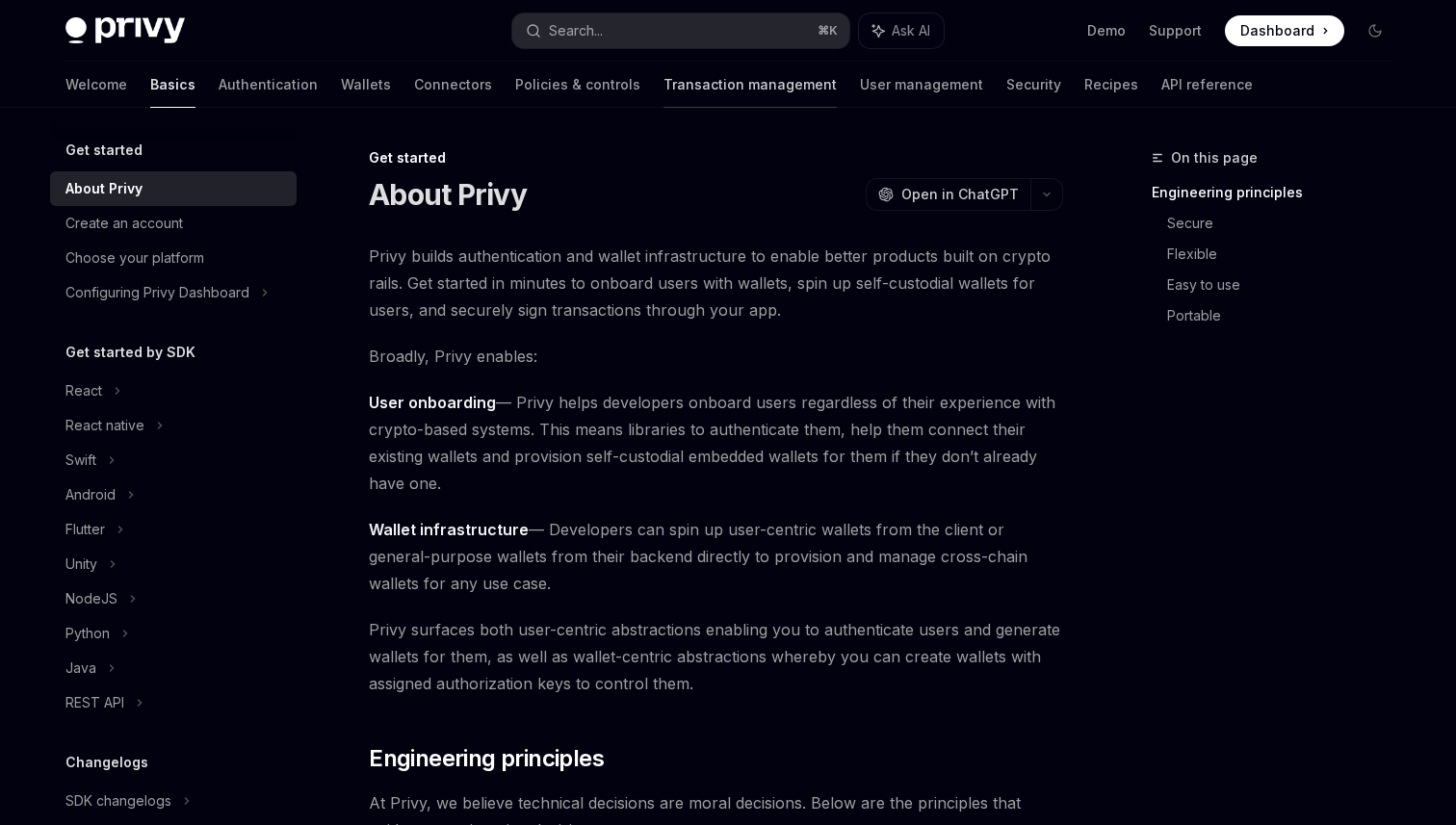
type textarea "*"
click at [579, 43] on button "Search... ⌘ K" at bounding box center [680, 31] width 337 height 35
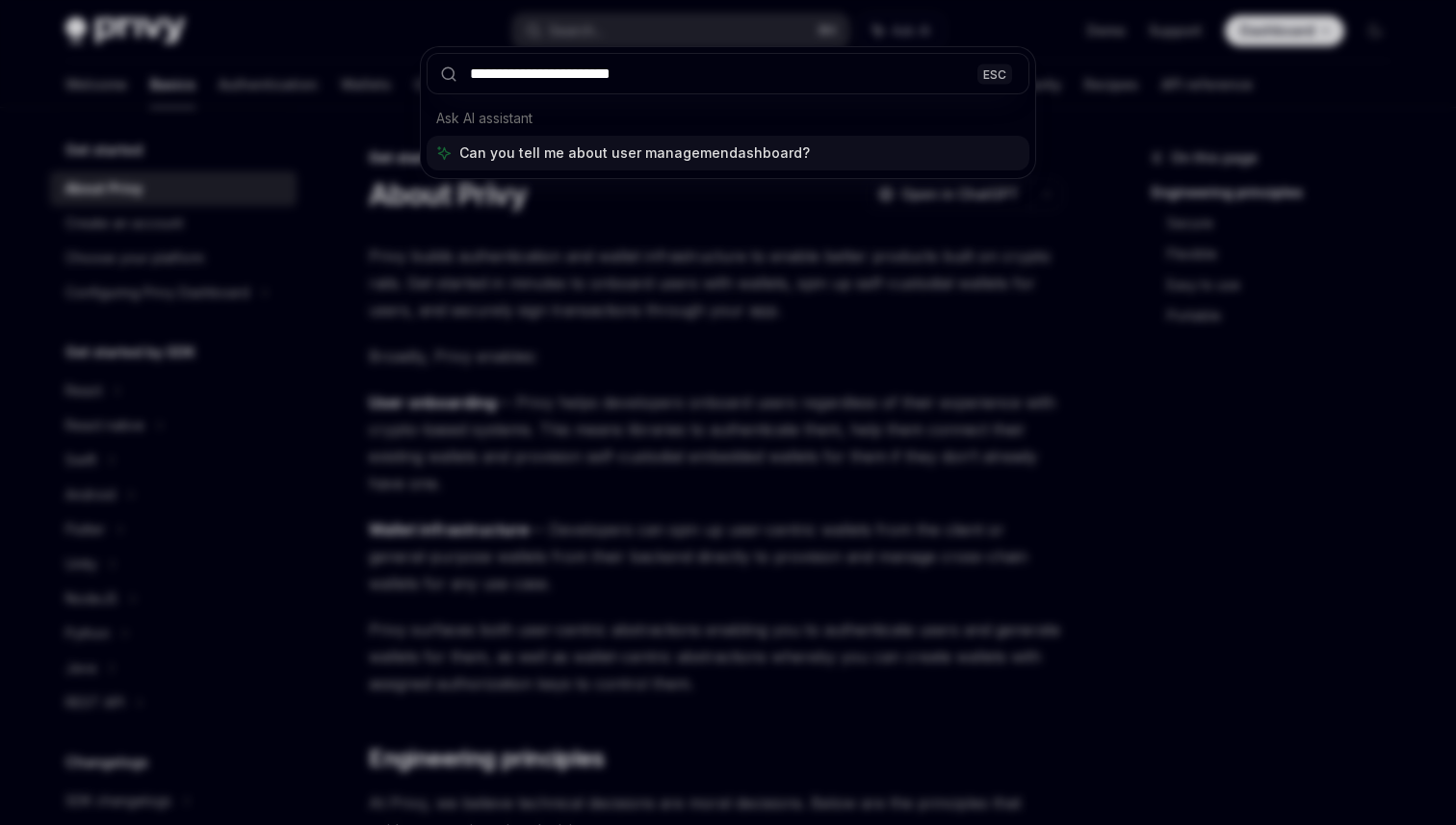
type input "**********"
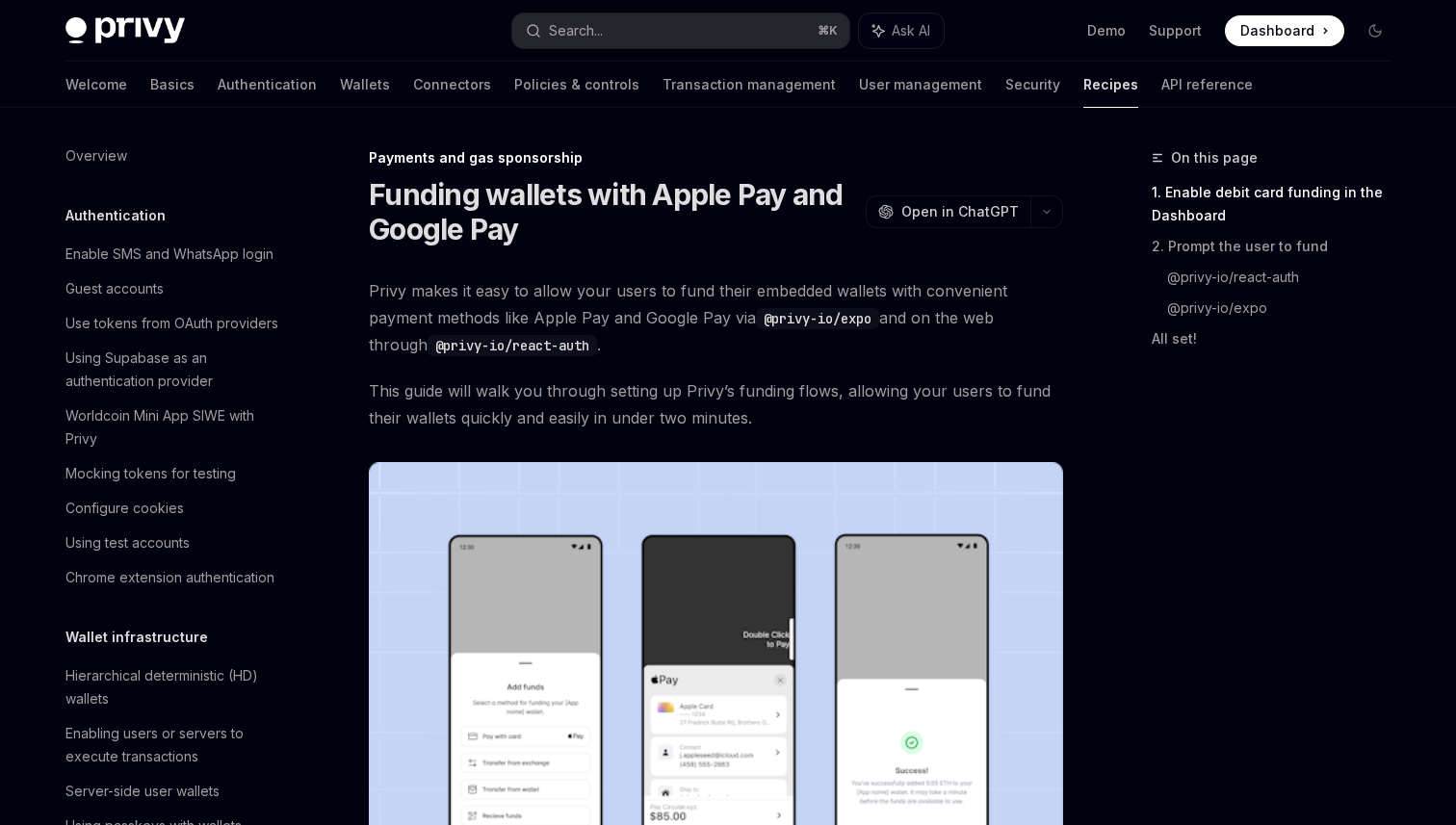
click at [158, 262] on div "Enable SMS and WhatsApp login" at bounding box center [169, 253] width 208 height 23
type textarea "*"
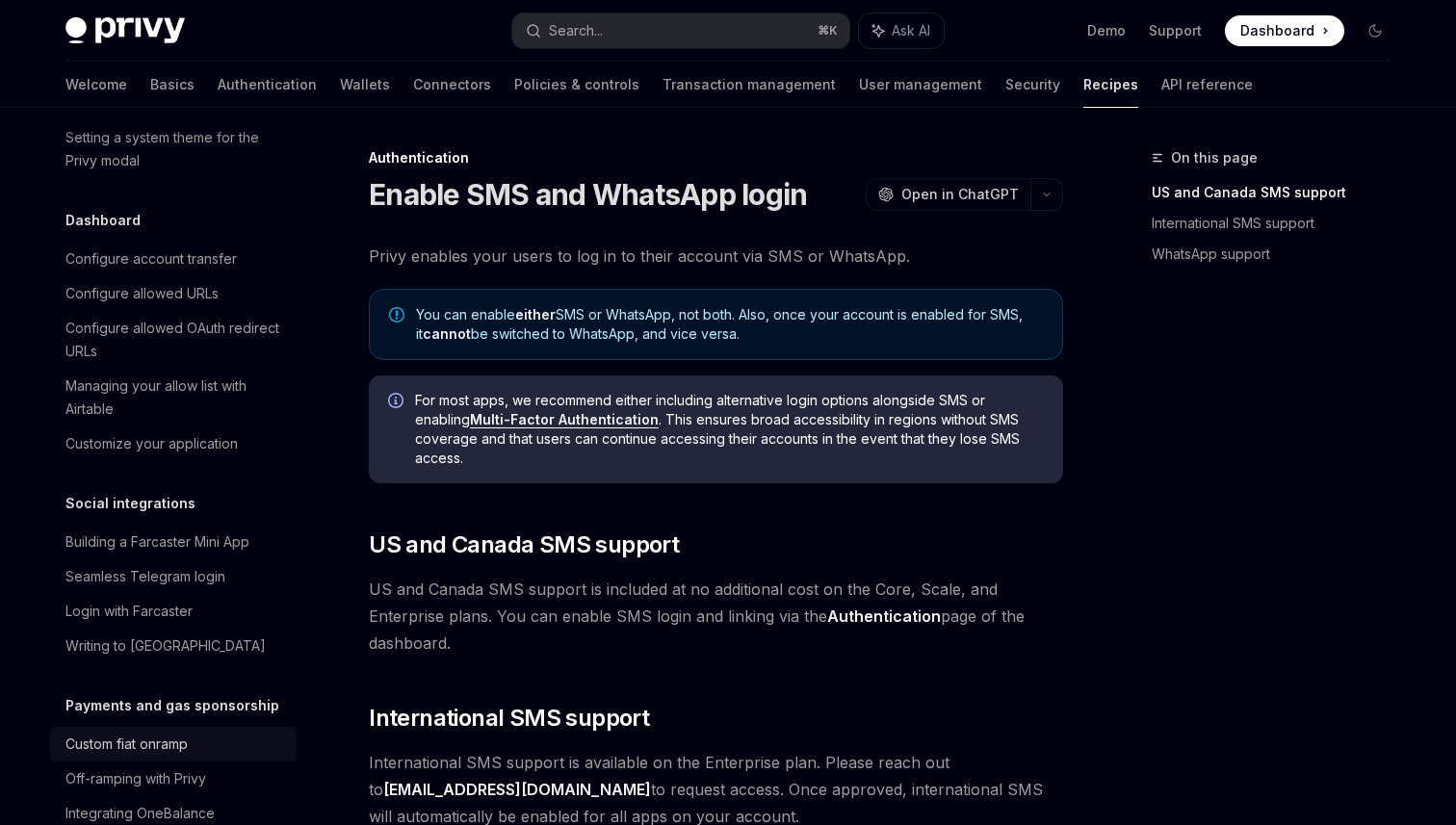
scroll to position [1247, 0]
